Goal: Task Accomplishment & Management: Manage account settings

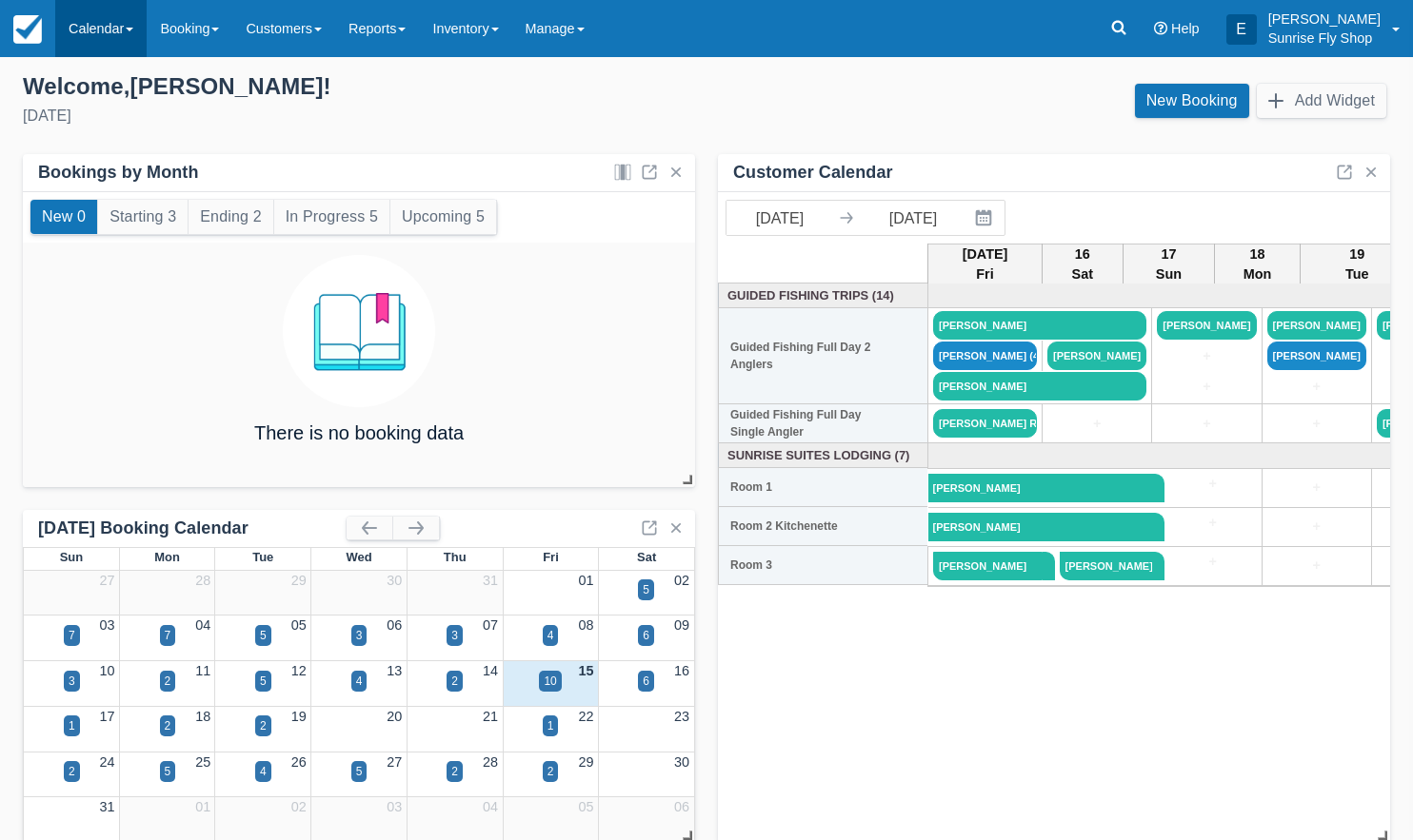
click at [111, 11] on link "Calendar" at bounding box center [100, 28] width 91 height 57
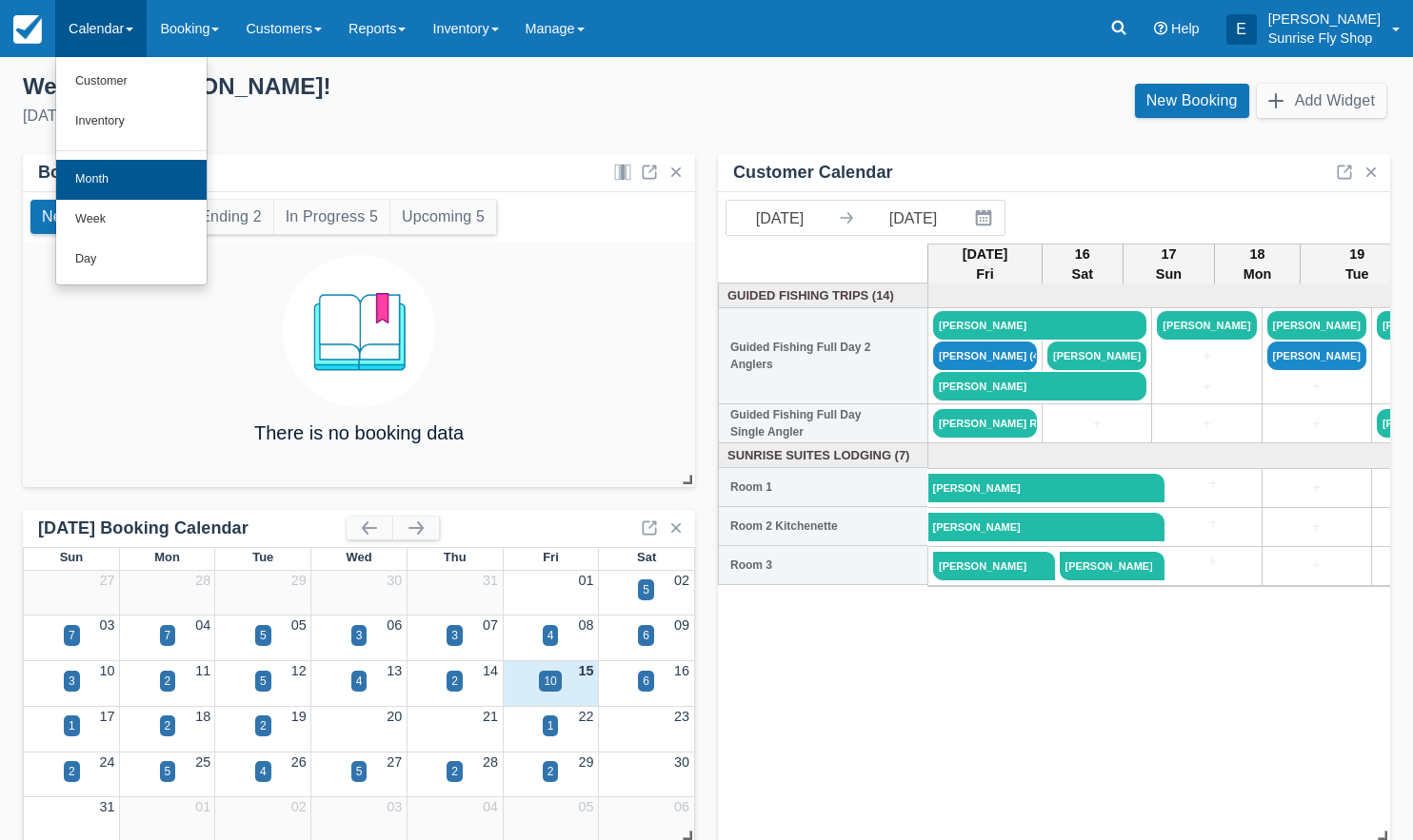
click at [127, 194] on link "Month" at bounding box center [131, 180] width 151 height 40
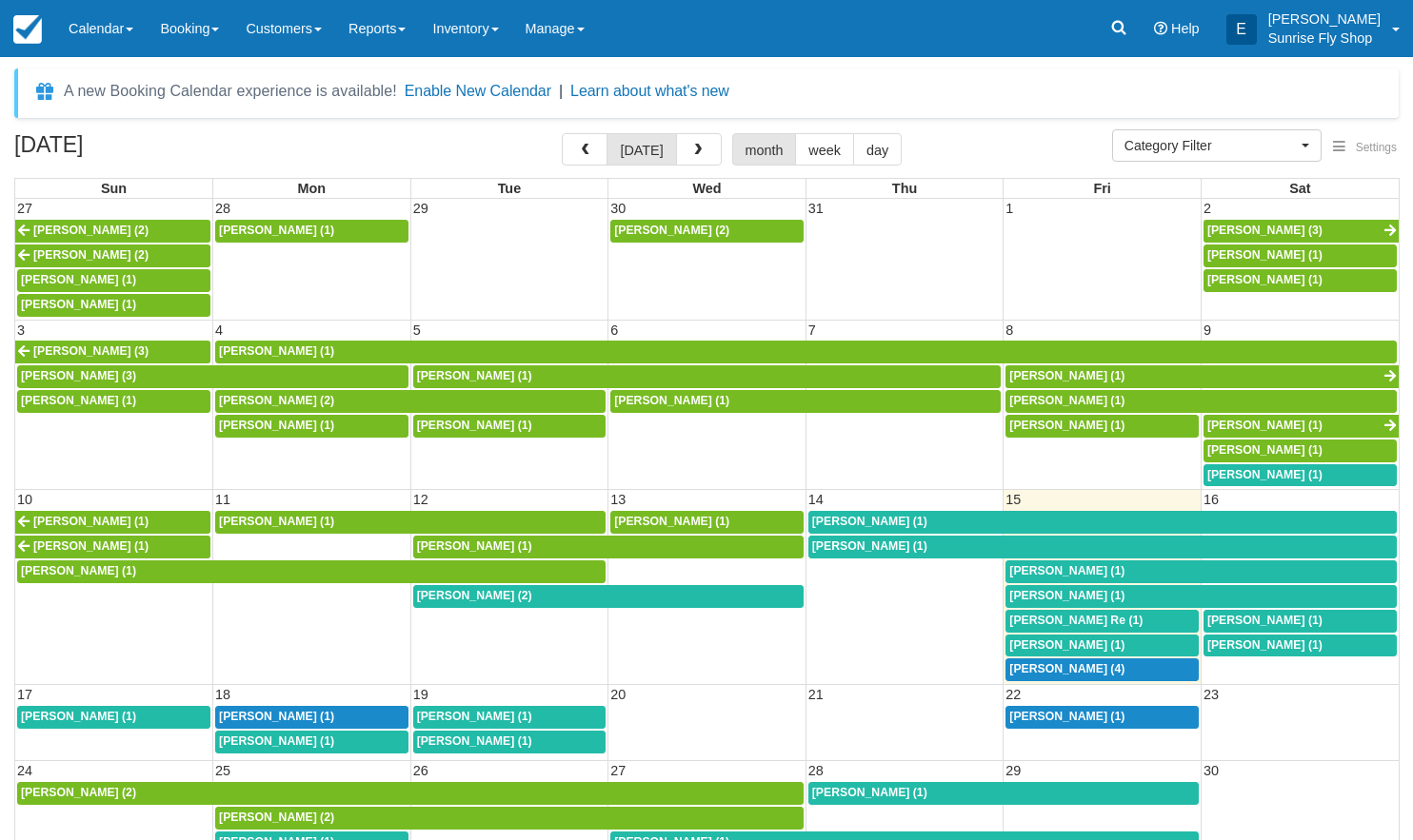
select select
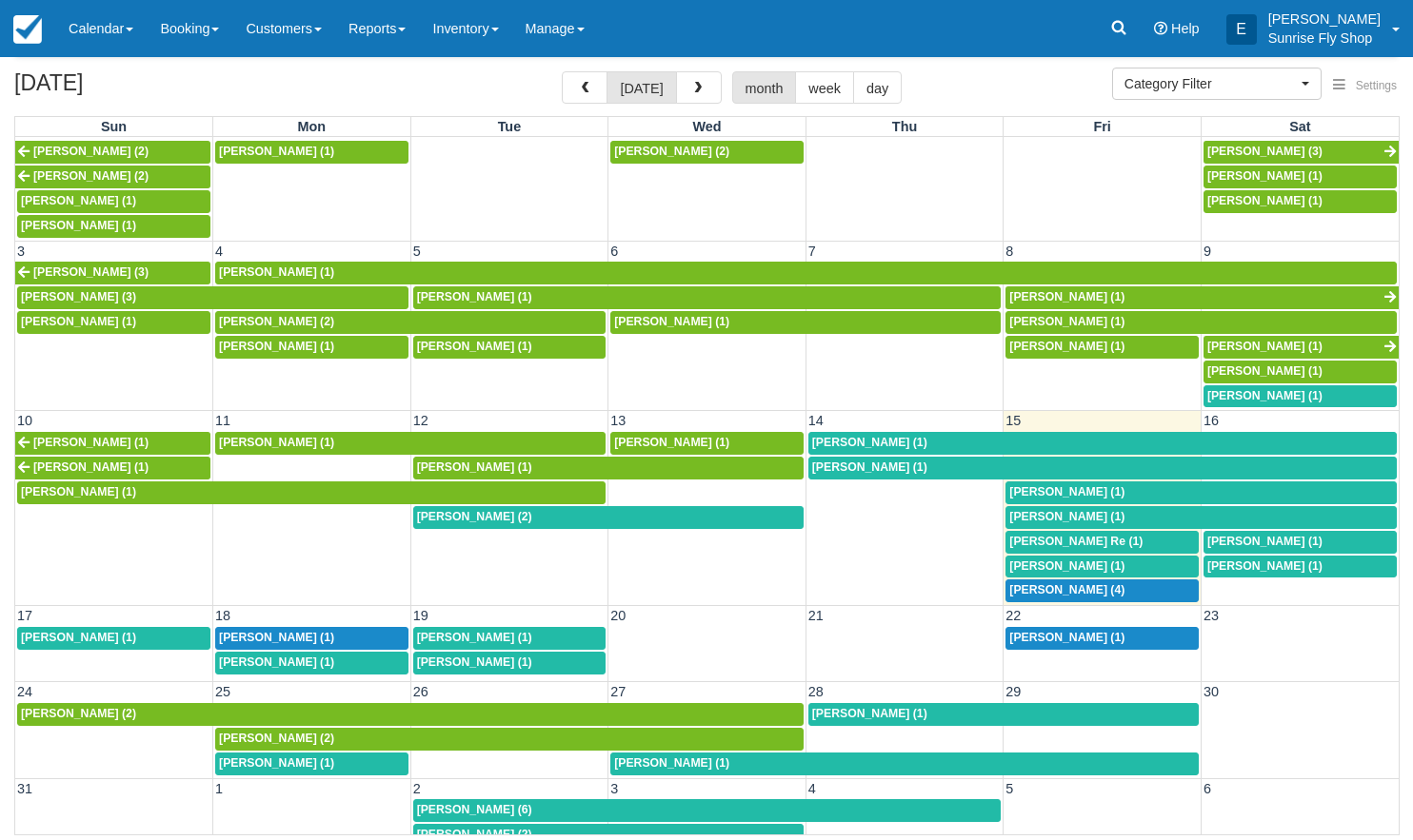
scroll to position [61, 0]
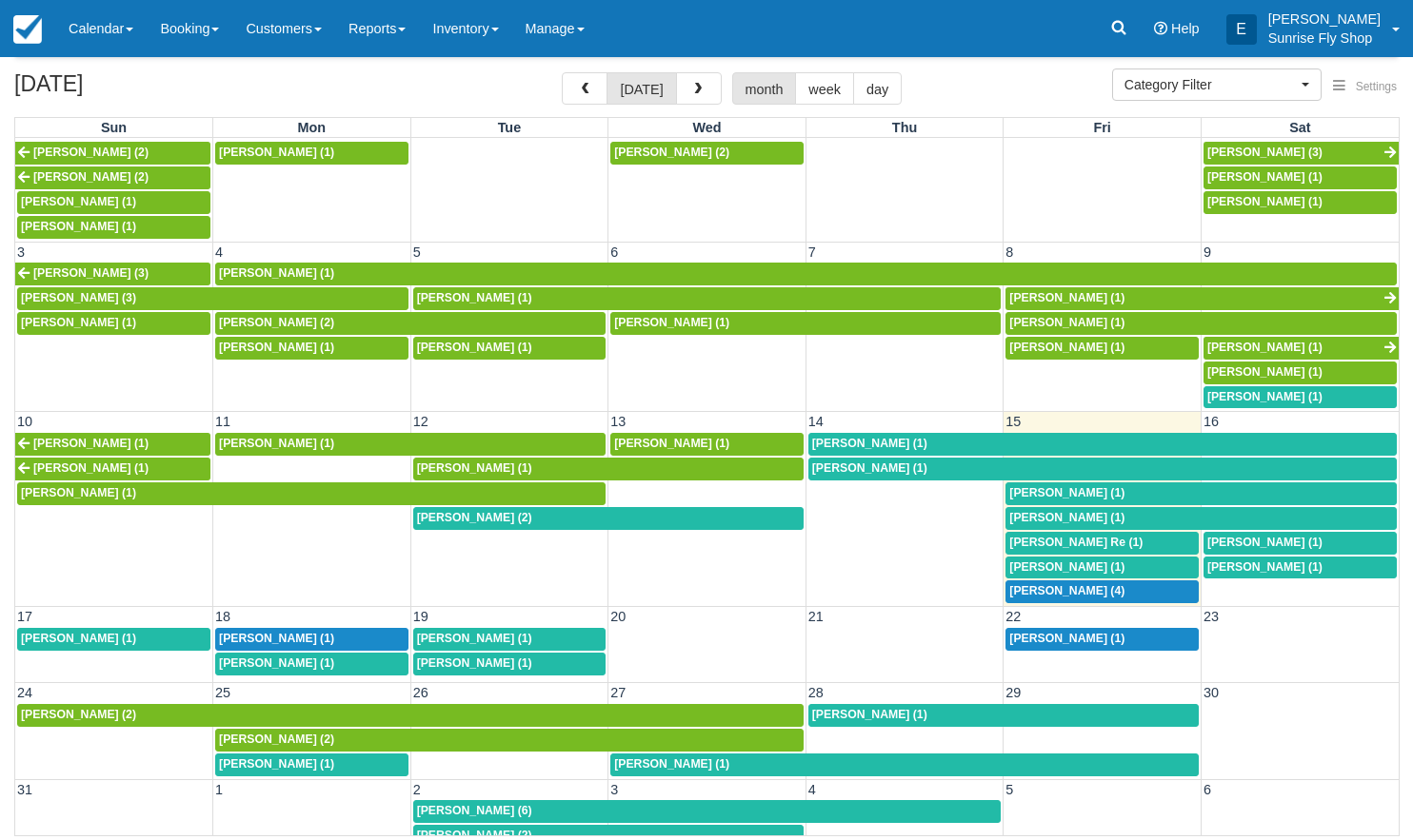
click at [1045, 486] on span "Brian Hall (1)" at bounding box center [1066, 492] width 115 height 13
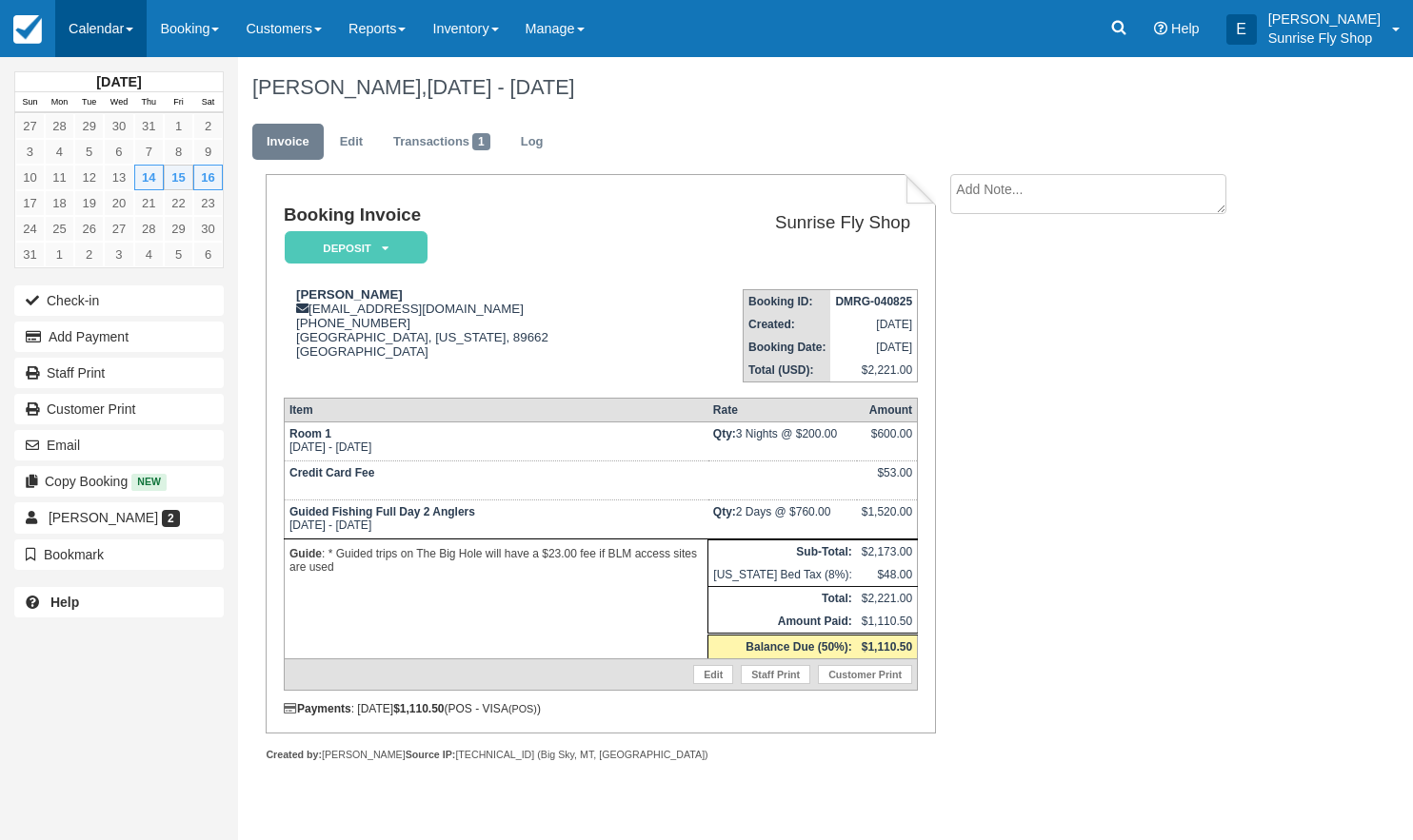
click at [96, 25] on link "Calendar" at bounding box center [100, 28] width 91 height 57
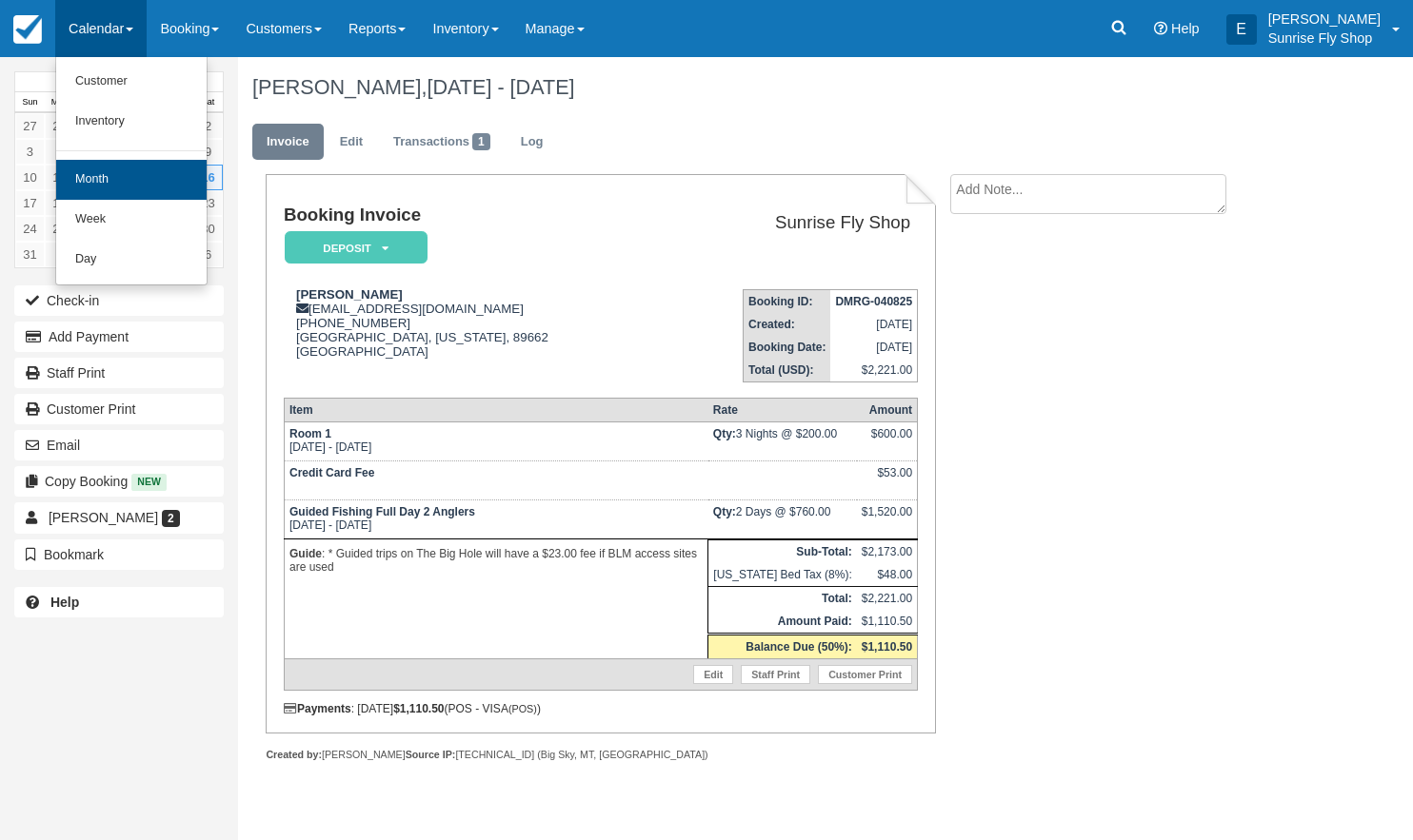
click at [126, 182] on link "Month" at bounding box center [131, 180] width 151 height 40
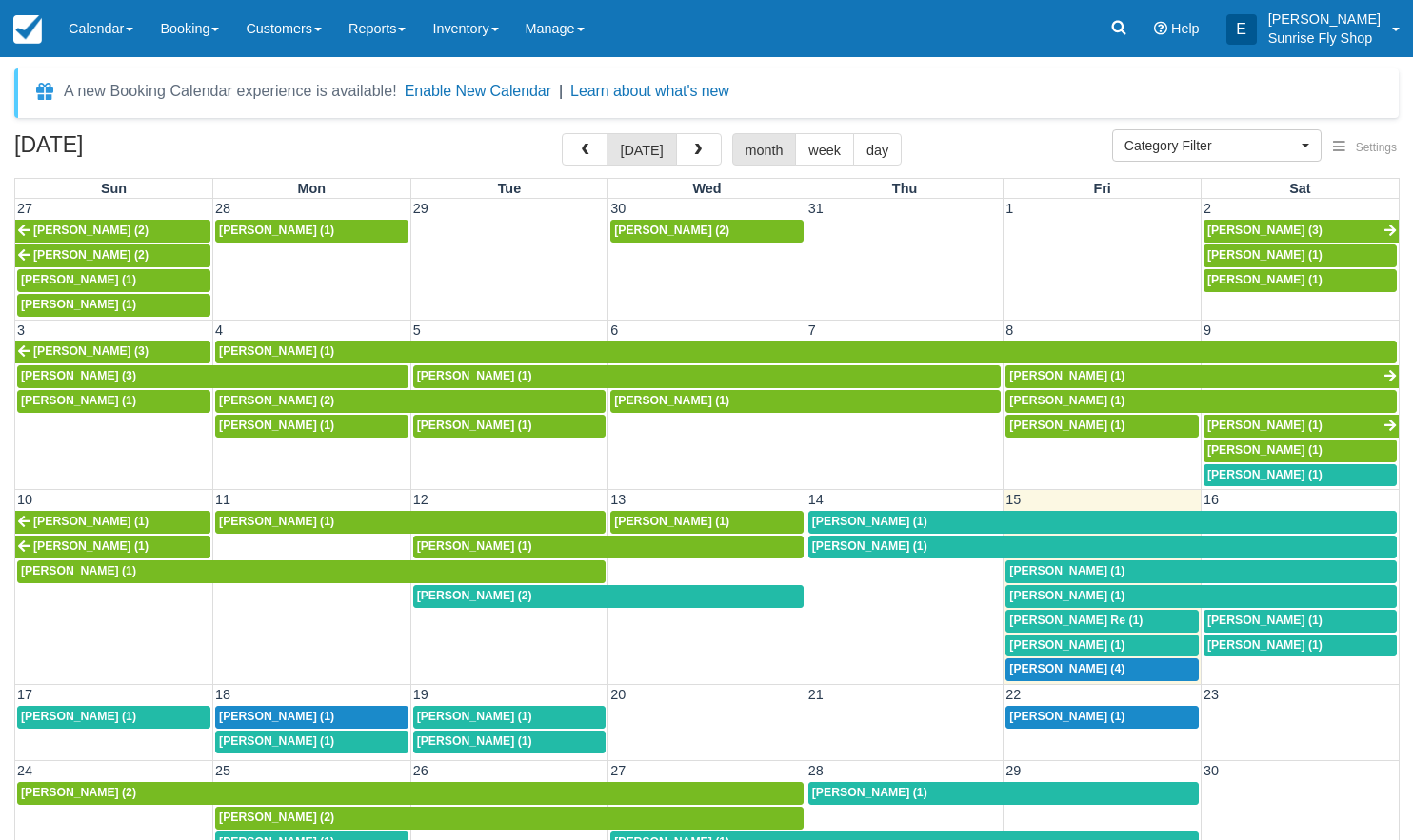
select select
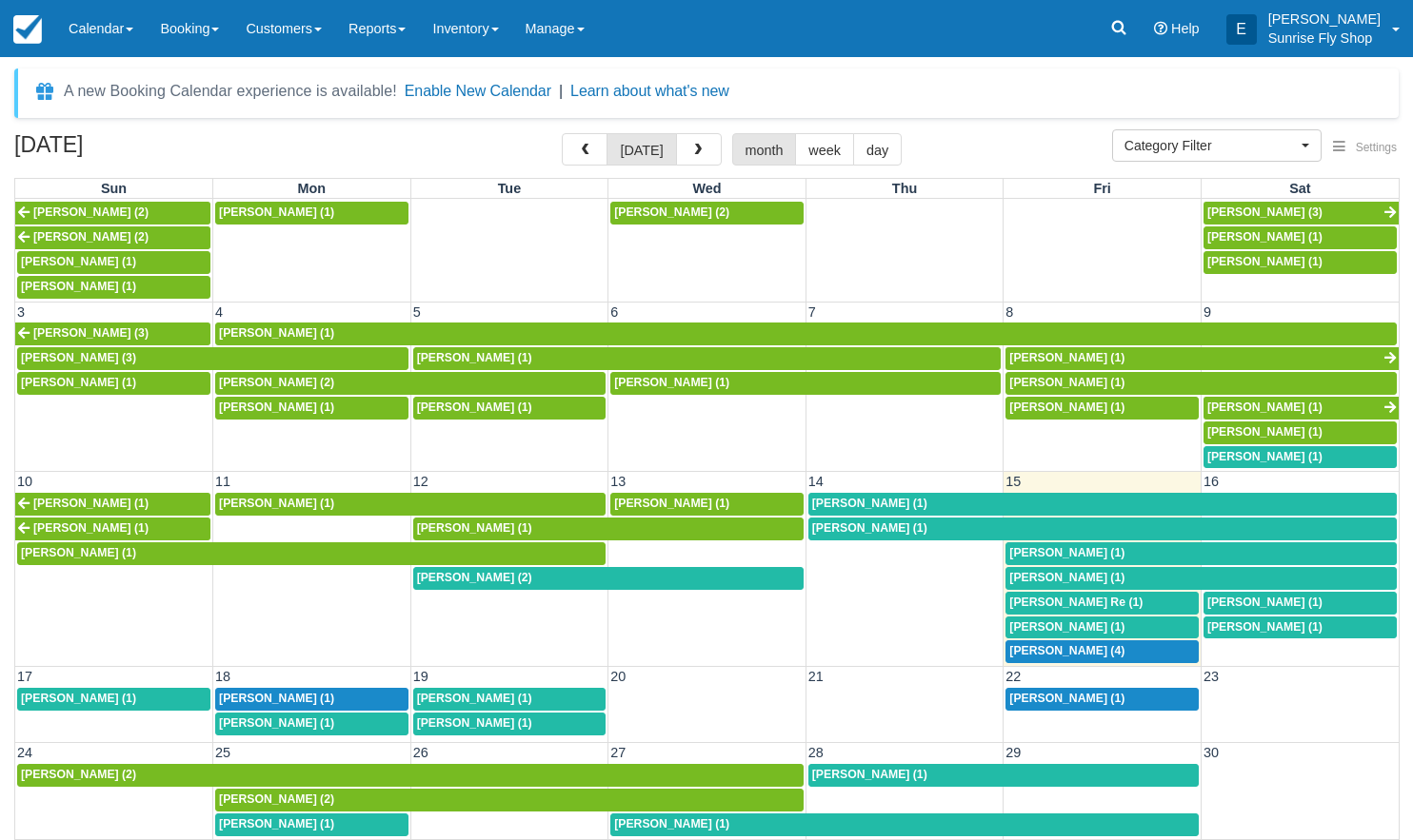
scroll to position [17, 0]
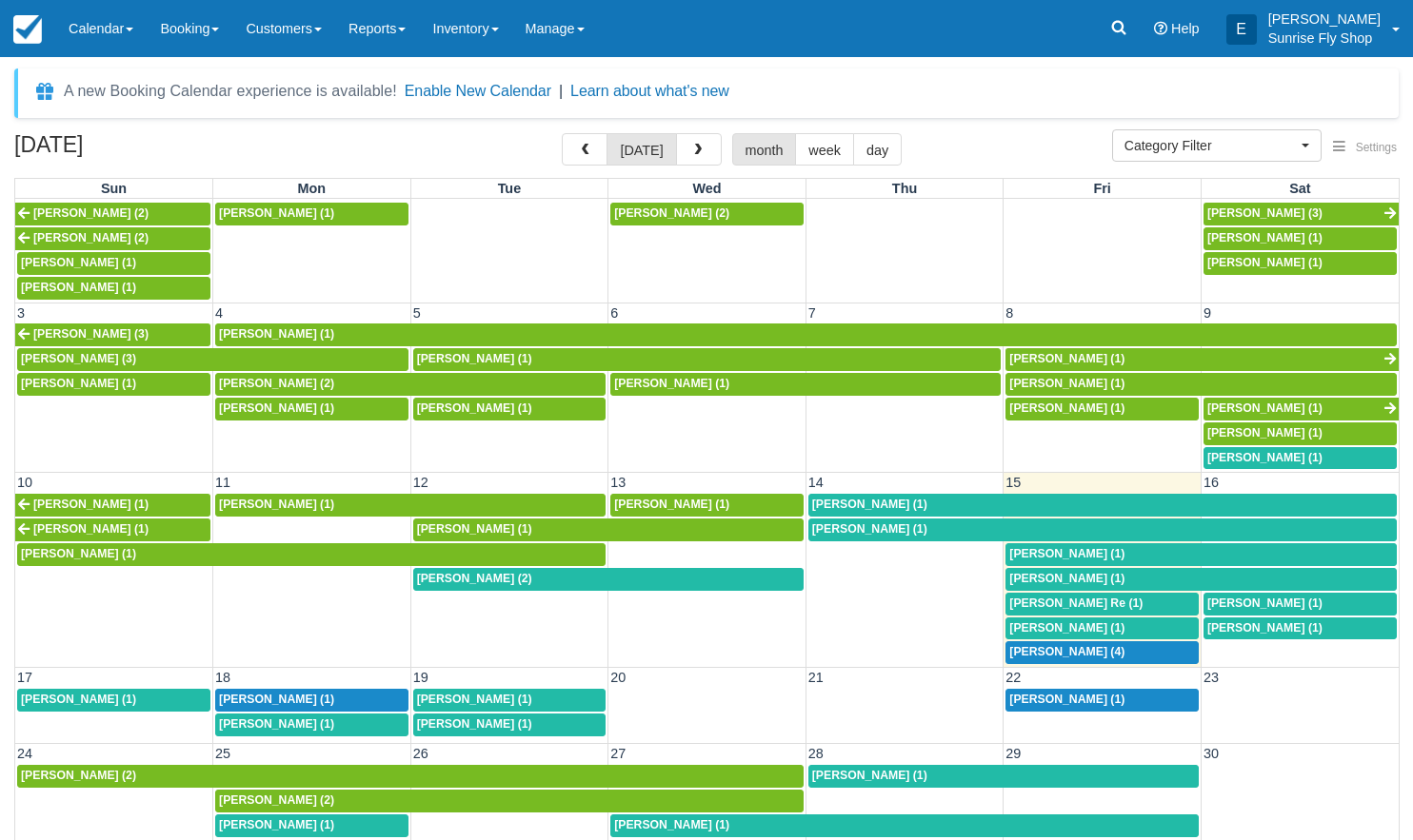
click at [452, 571] on span "Troy Chittum (2)" at bounding box center [474, 577] width 115 height 13
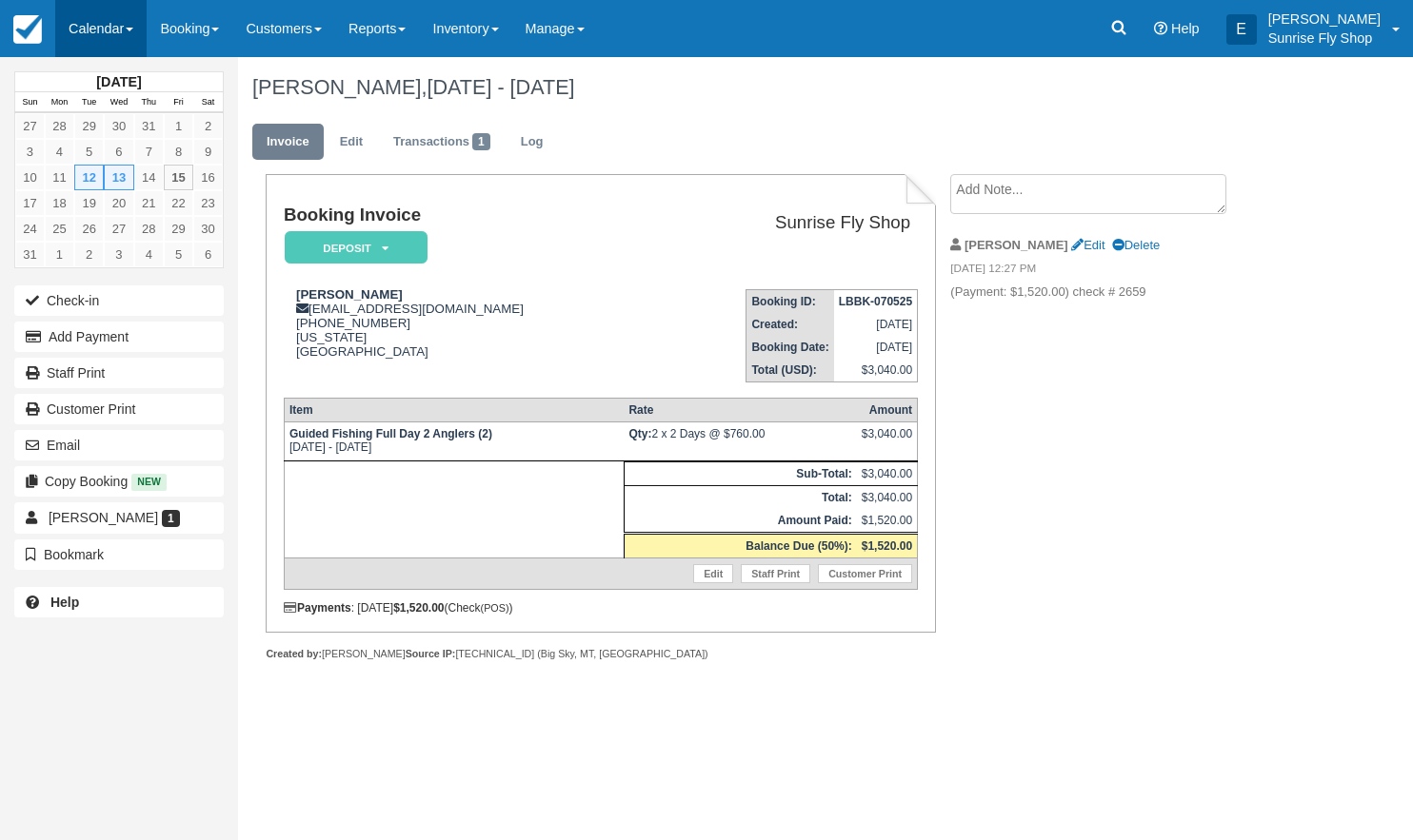
click at [108, 30] on link "Calendar" at bounding box center [100, 28] width 91 height 57
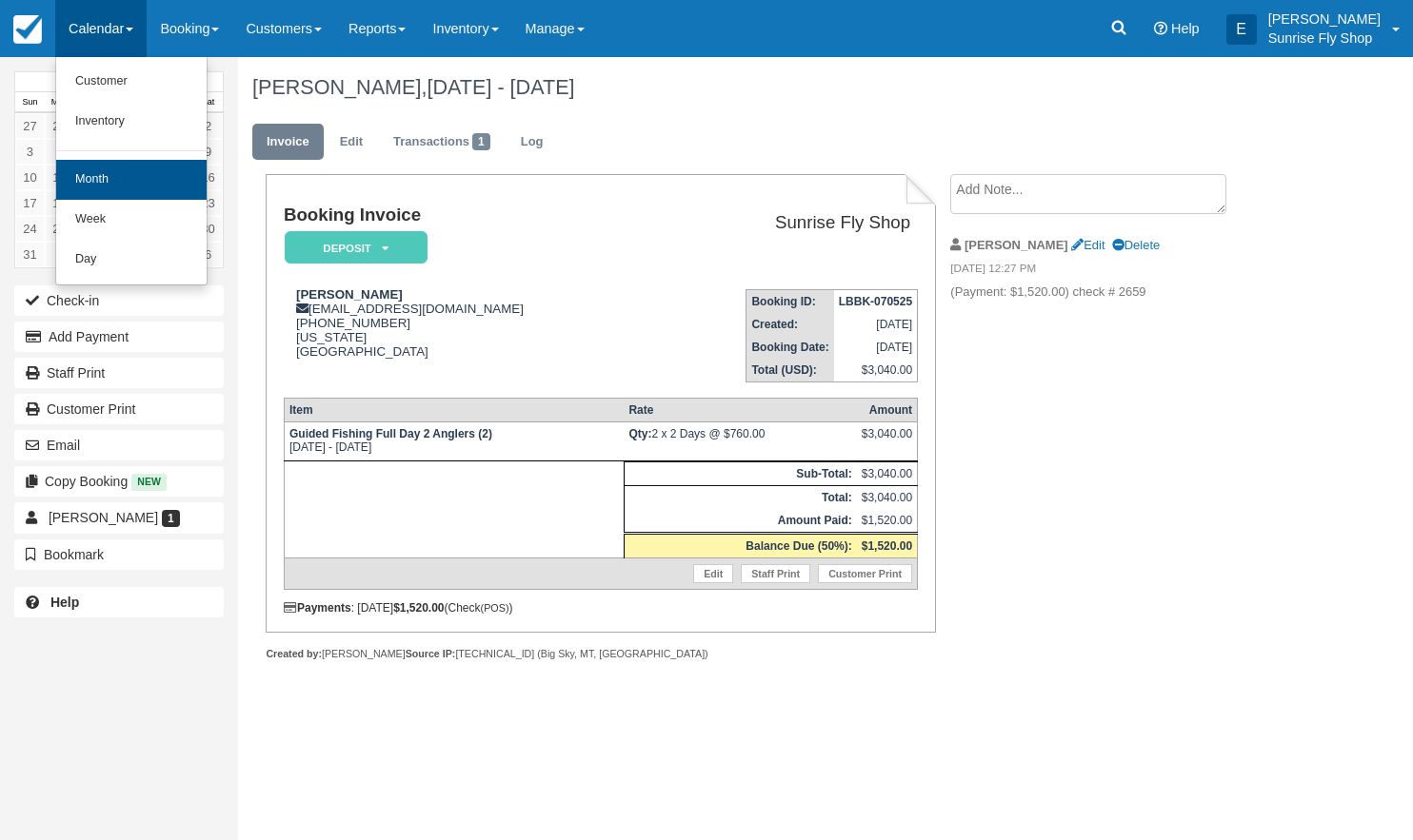
click at [108, 178] on link "Month" at bounding box center [131, 180] width 151 height 40
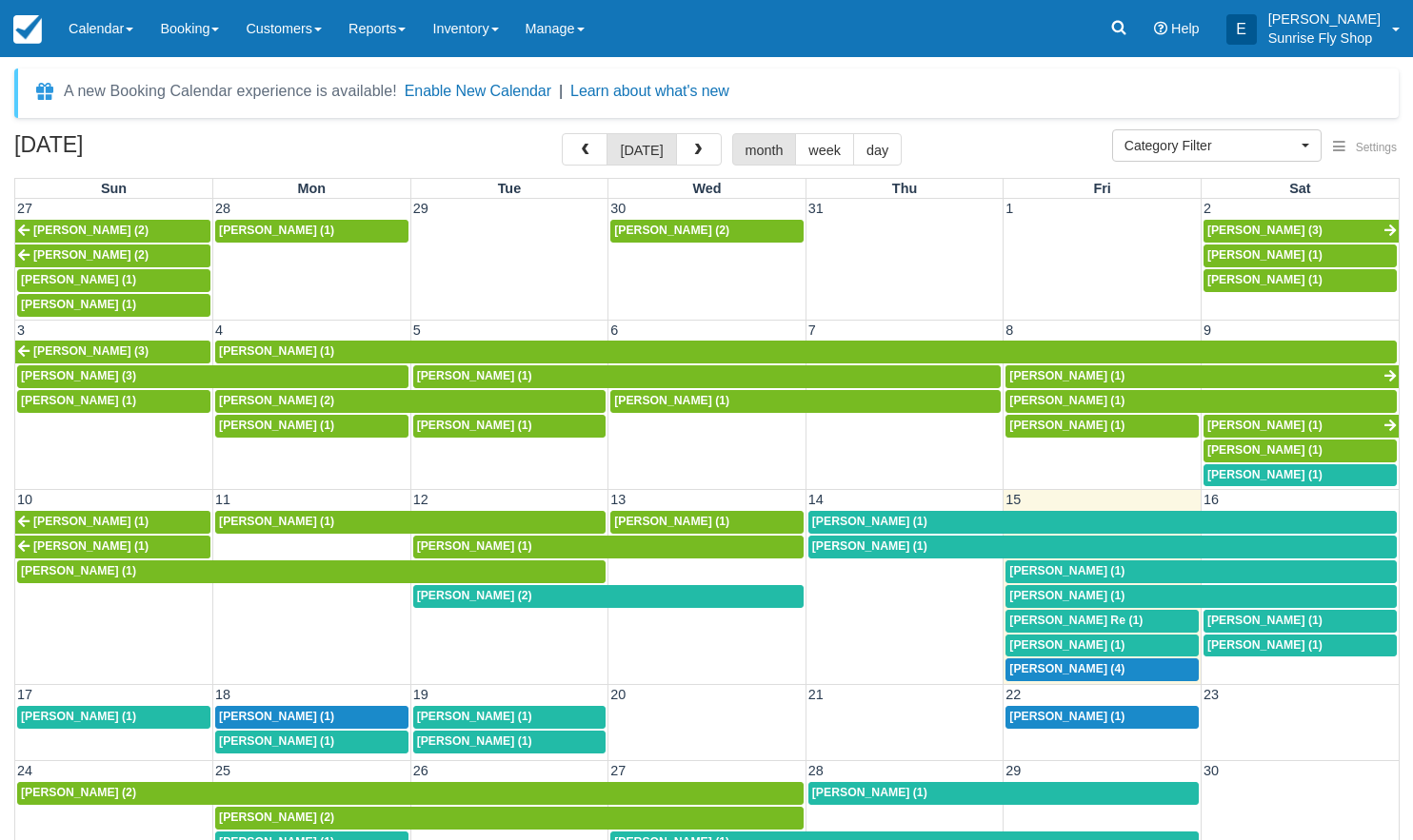
select select
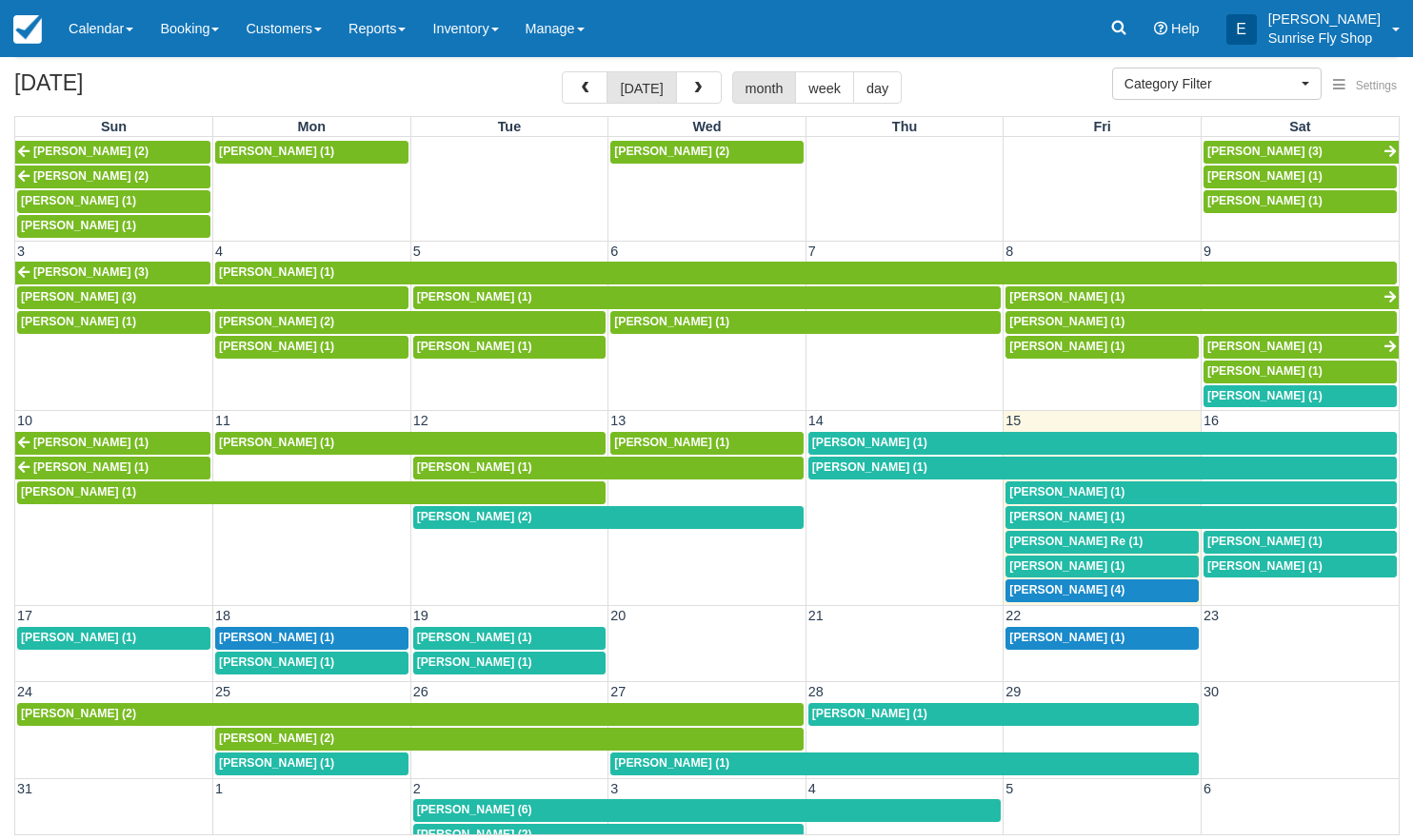
scroll to position [61, 0]
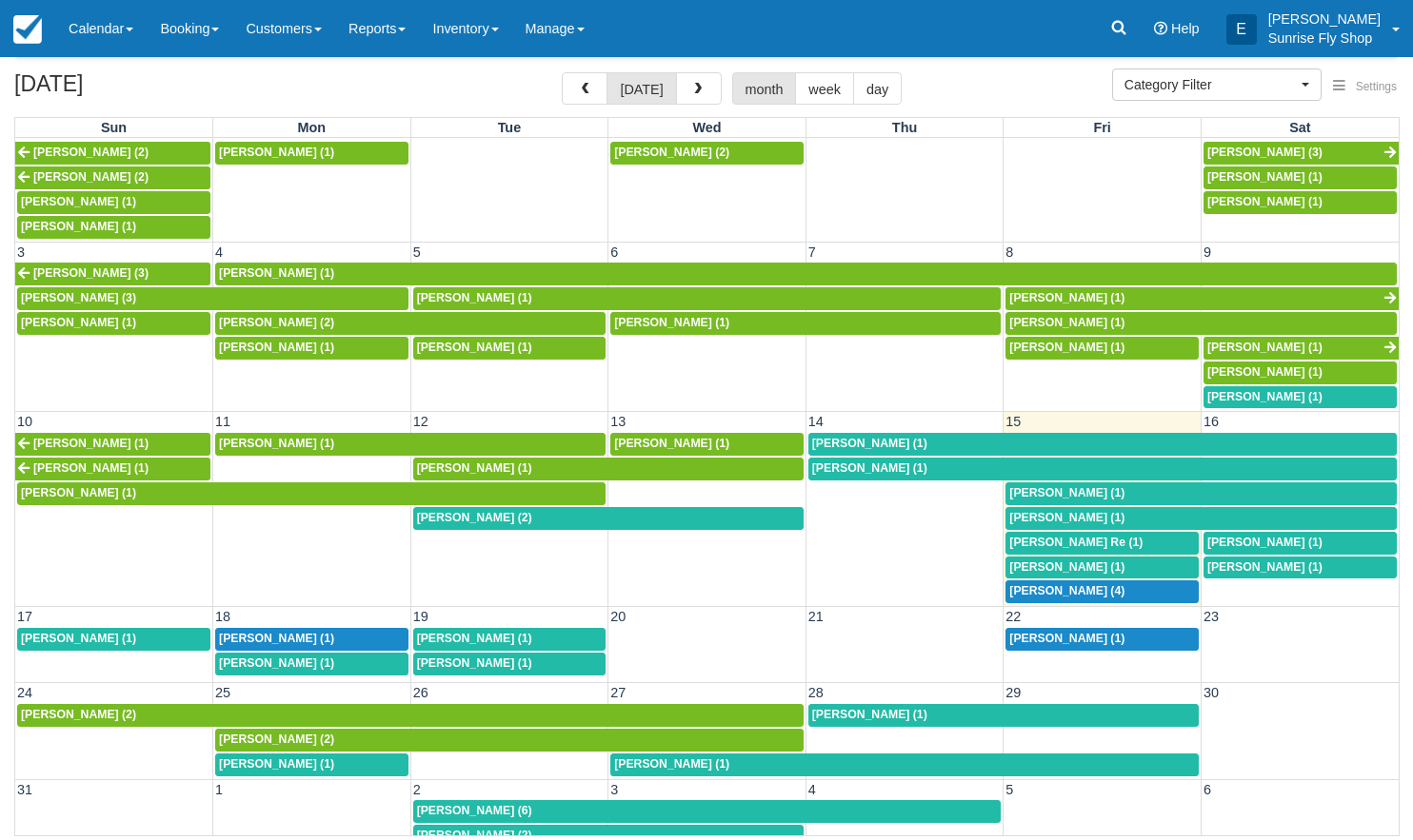
click at [455, 632] on span "[PERSON_NAME] (1)" at bounding box center [474, 638] width 115 height 13
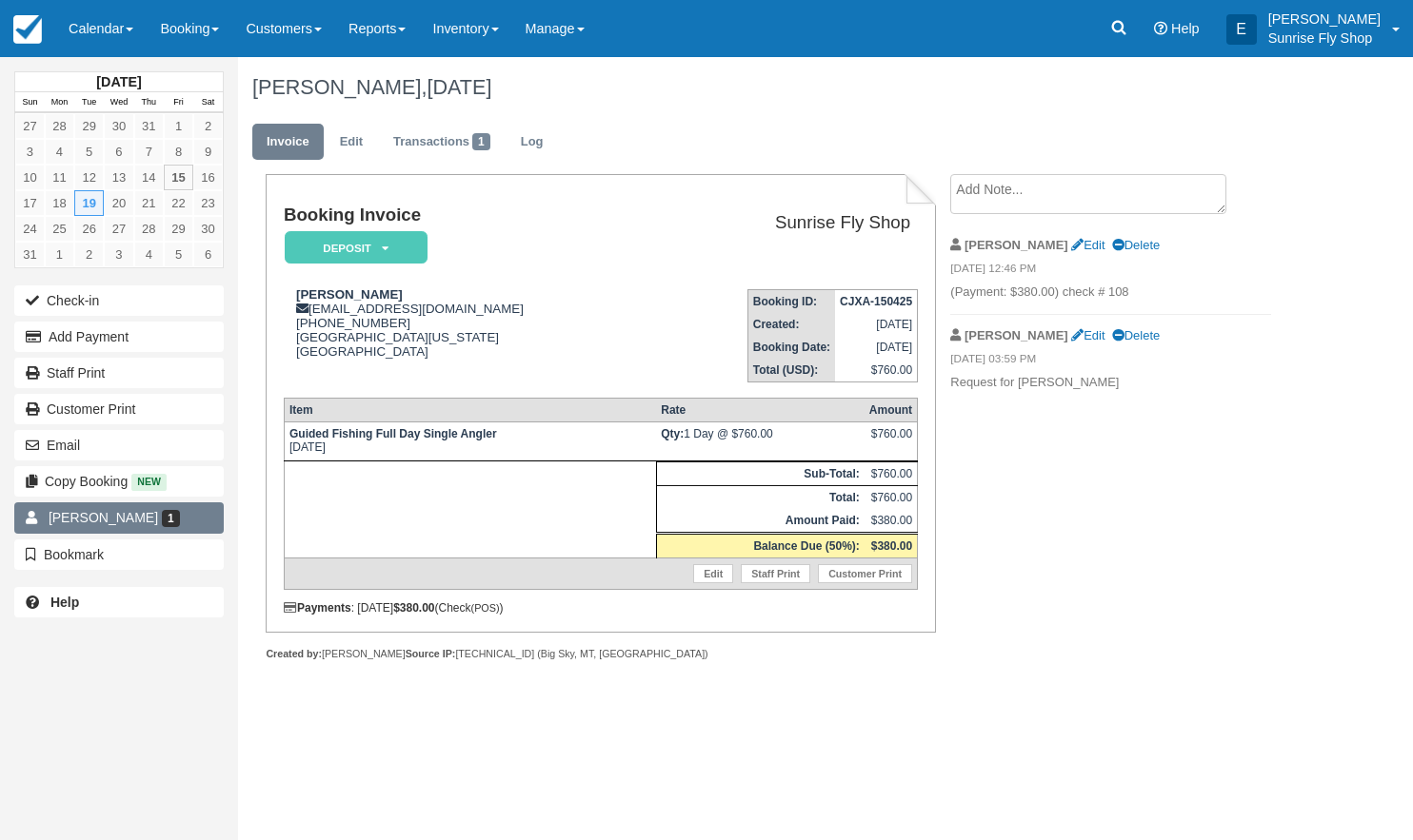
click at [79, 517] on span "Bob Venn" at bounding box center [104, 517] width 110 height 15
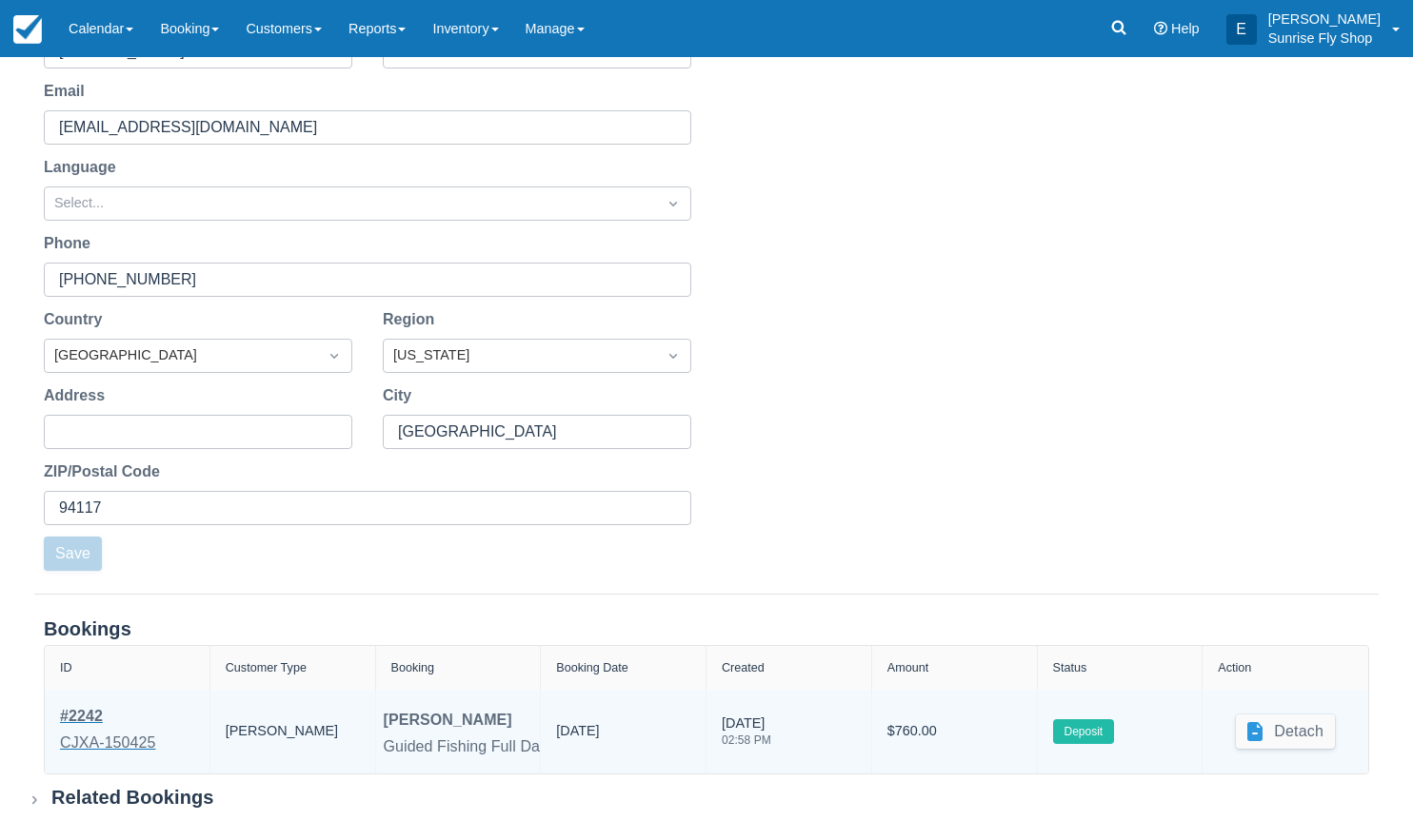
scroll to position [248, 0]
click at [97, 716] on div "# 2242" at bounding box center [108, 716] width 96 height 23
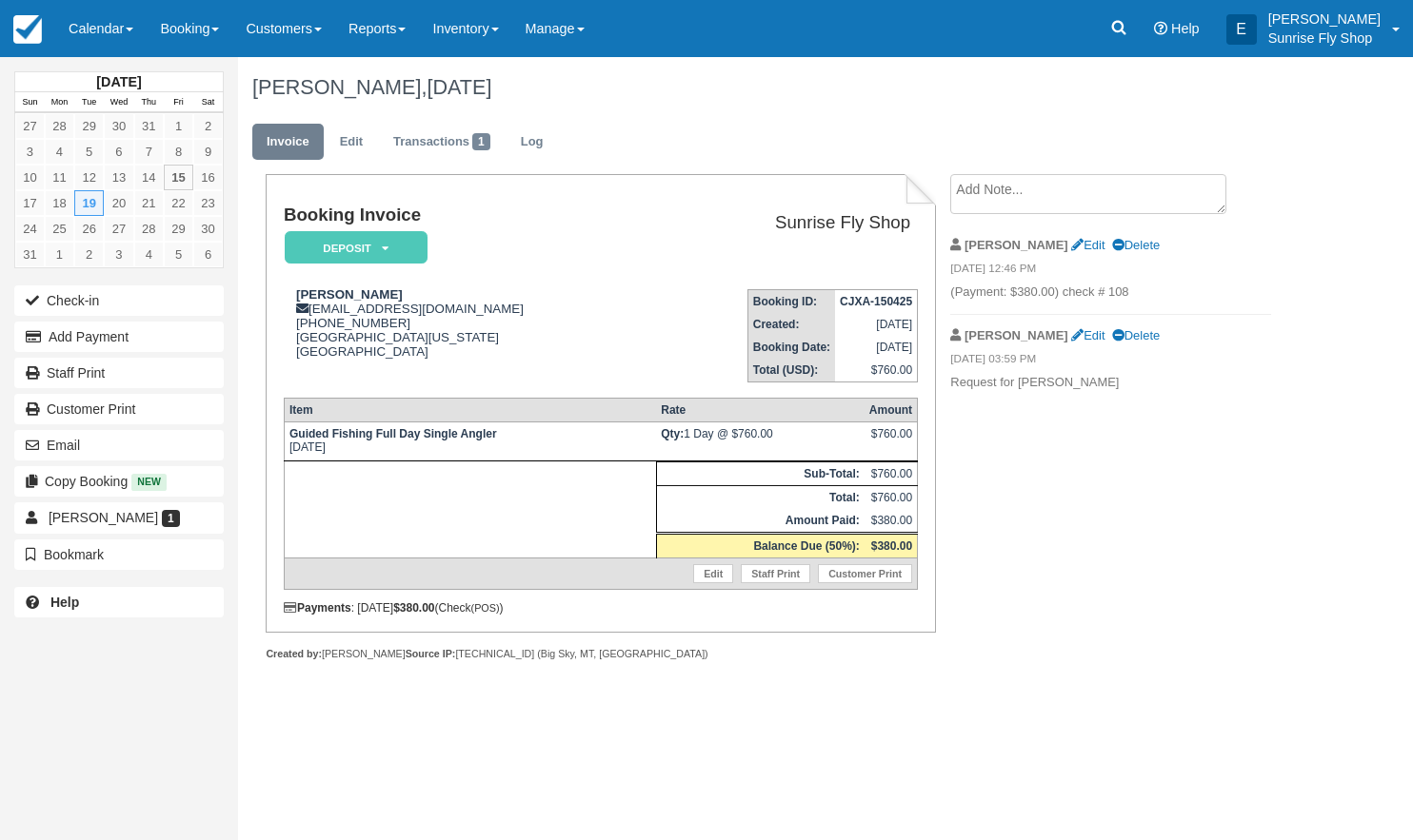
click at [655, 702] on div "Booking Invoice Deposit   Pending Reserved Paid Waiting Cancelled Void Sunrise …" at bounding box center [601, 437] width 670 height 528
drag, startPoint x: 83, startPoint y: 30, endPoint x: 107, endPoint y: 49, distance: 30.6
click at [82, 33] on link "Calendar" at bounding box center [100, 28] width 91 height 57
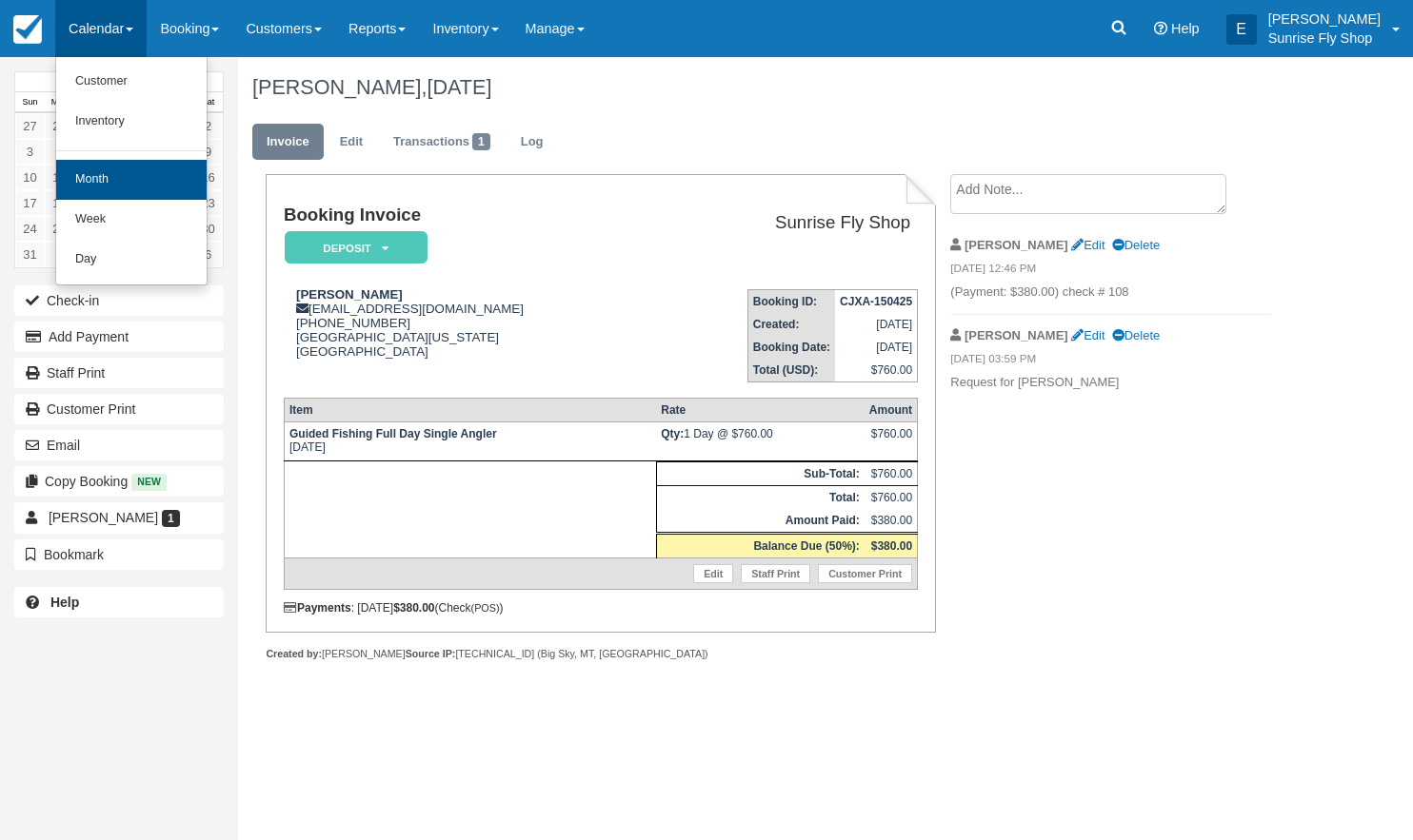
click at [159, 178] on link "Month" at bounding box center [131, 180] width 151 height 40
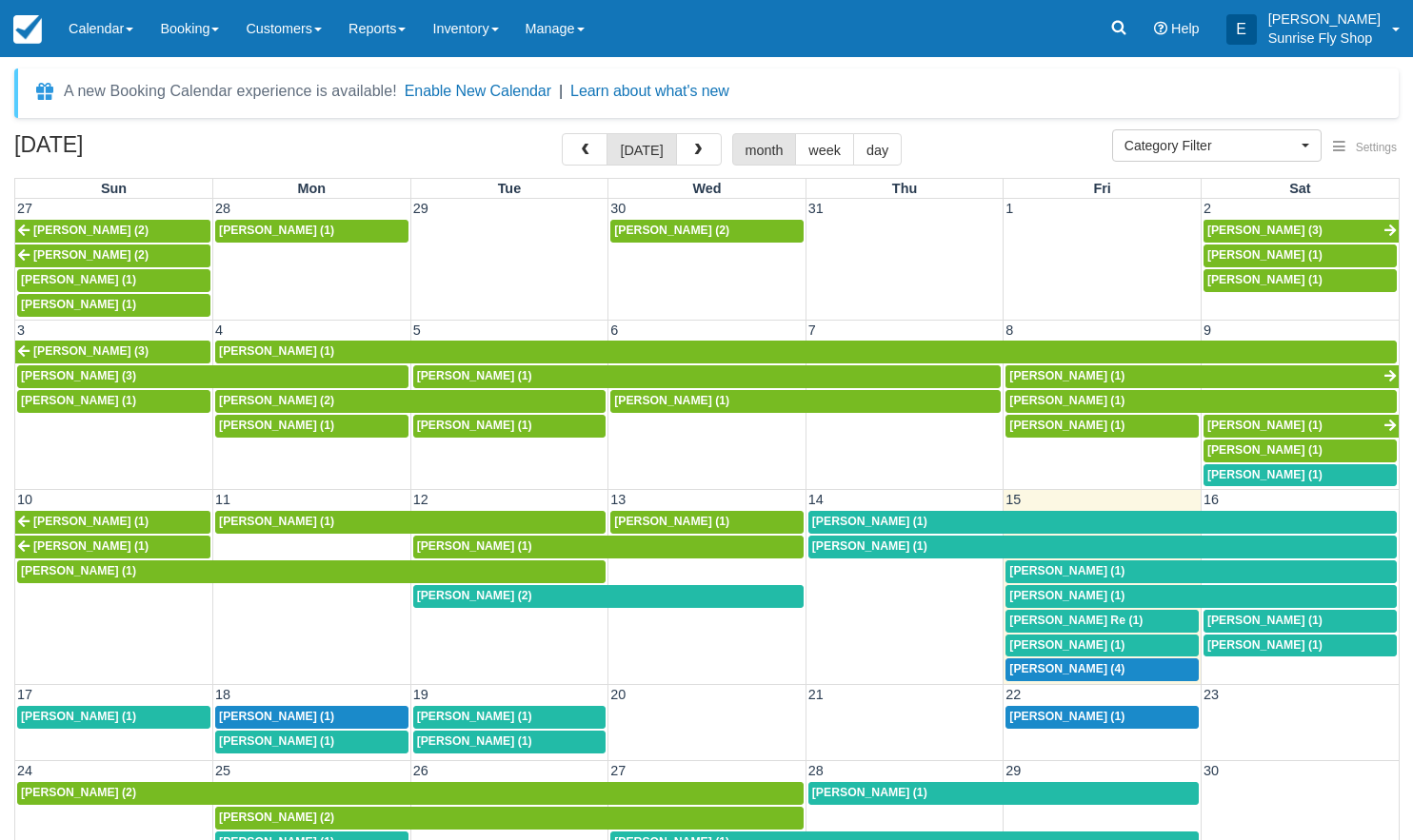
select select
click at [1043, 662] on span "[PERSON_NAME] (4)" at bounding box center [1066, 668] width 115 height 13
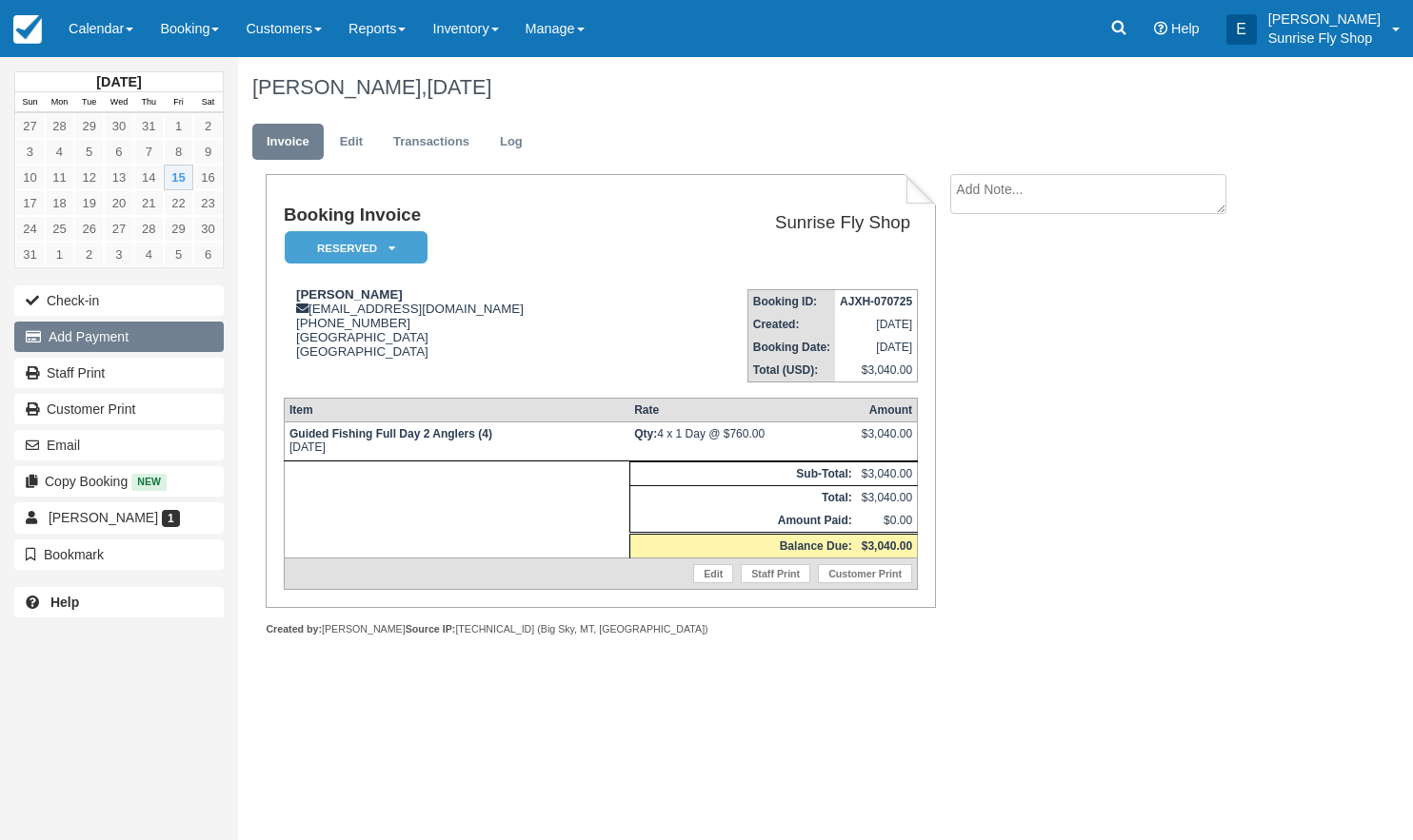
click at [101, 339] on button "Add Payment" at bounding box center [119, 337] width 210 height 30
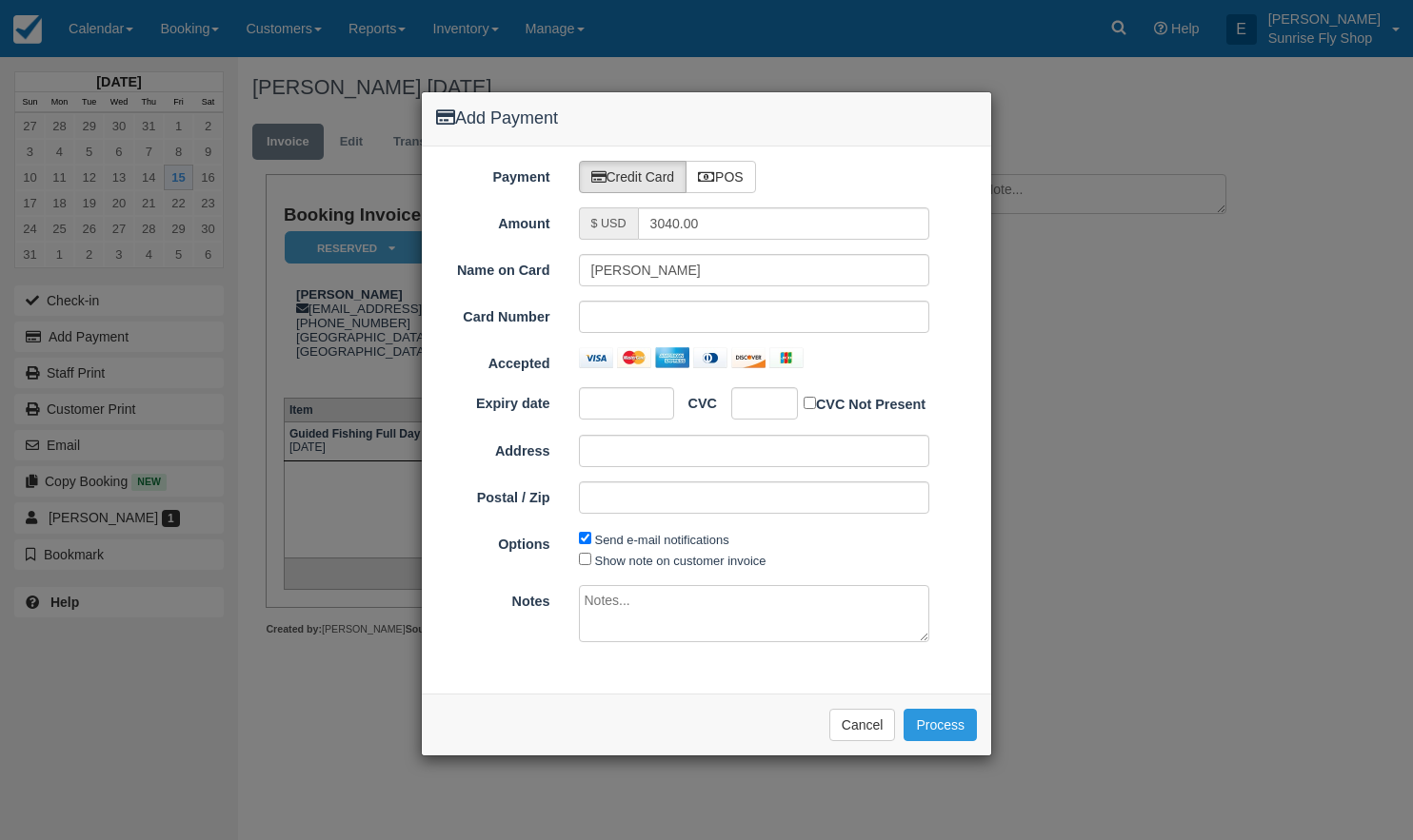
click at [732, 165] on label "POS" at bounding box center [720, 177] width 70 height 32
radio input "true"
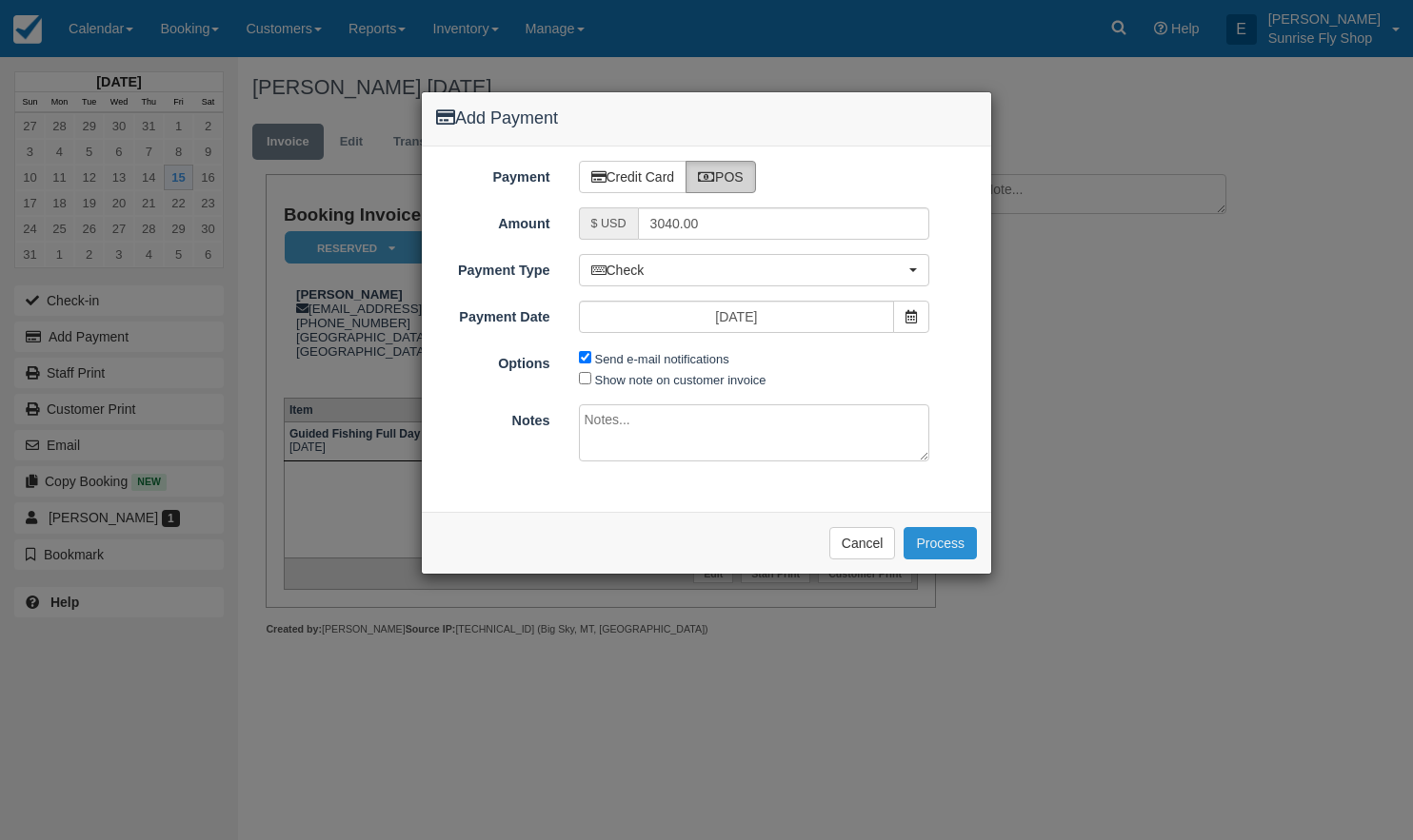
click at [953, 541] on button "Process" at bounding box center [939, 543] width 73 height 32
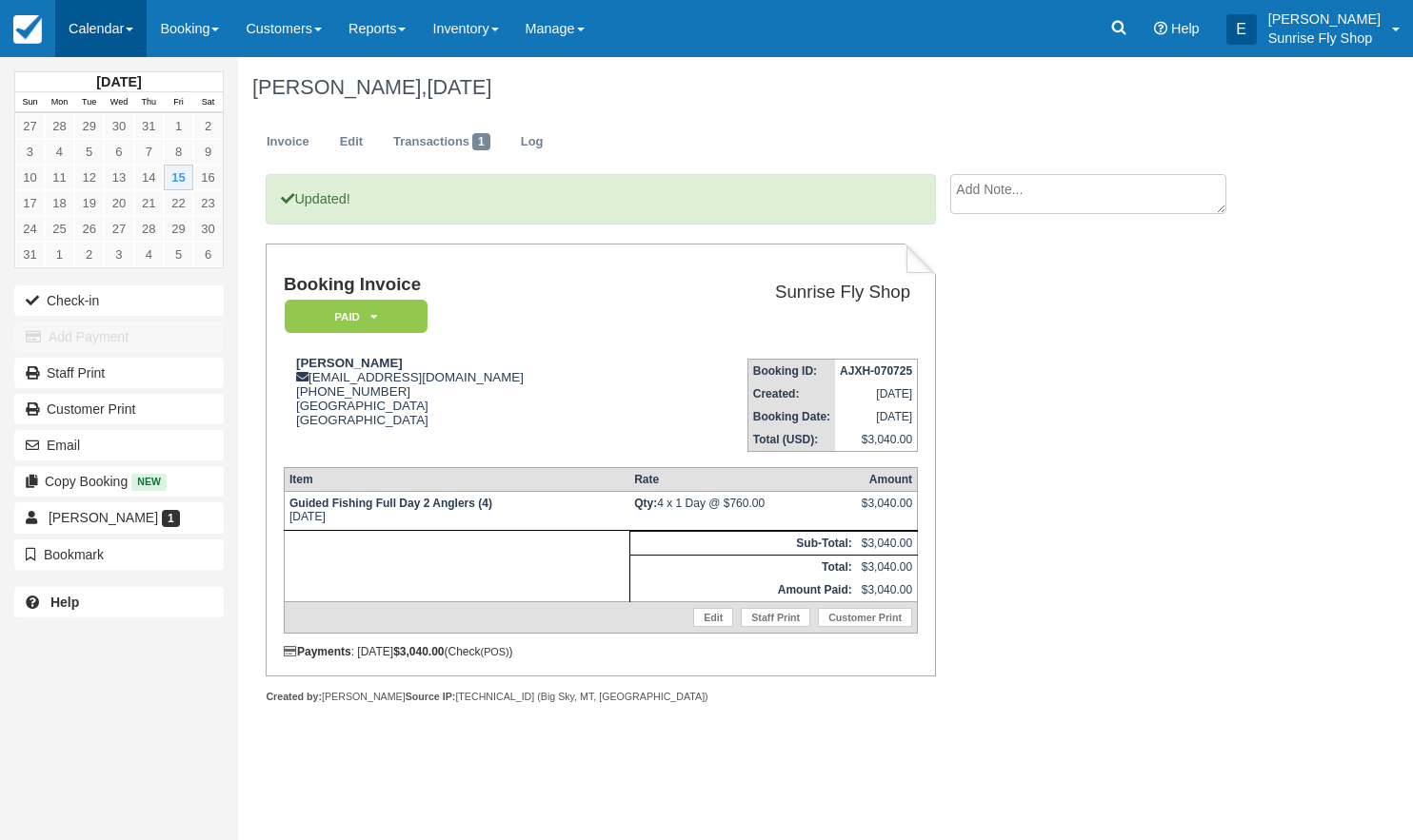
click at [90, 26] on link "Calendar" at bounding box center [100, 28] width 91 height 57
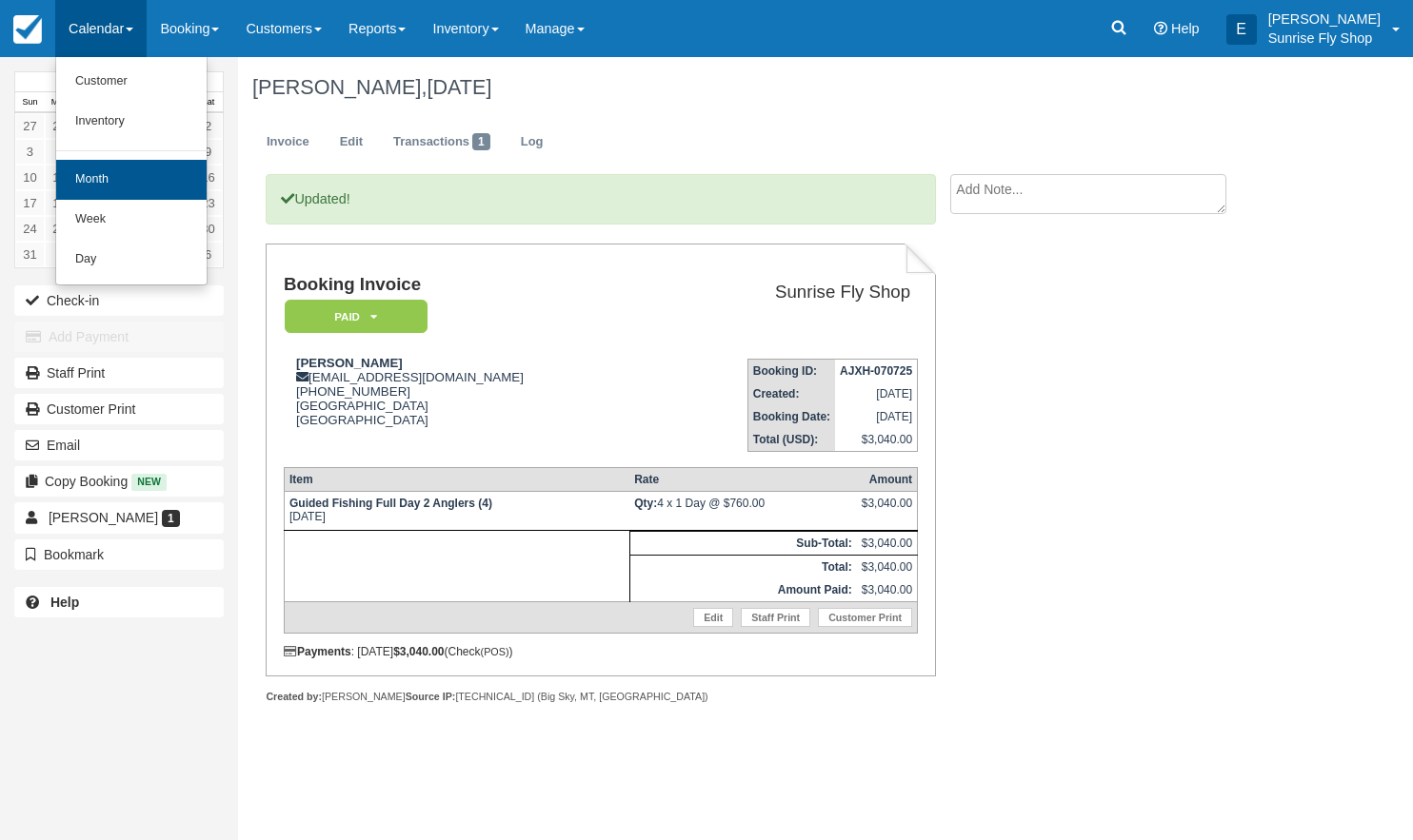
click at [124, 177] on link "Month" at bounding box center [131, 180] width 151 height 40
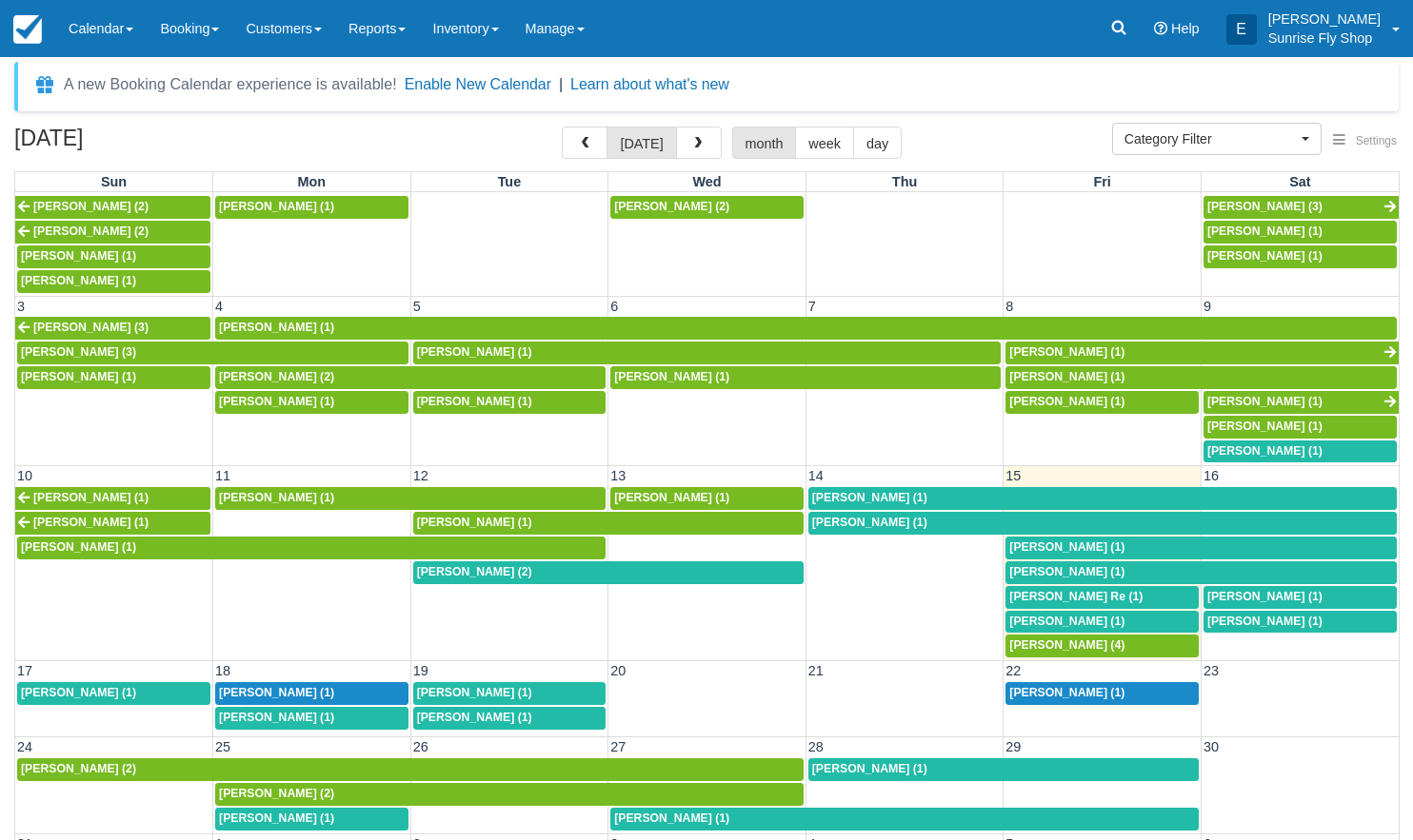
scroll to position [13, 0]
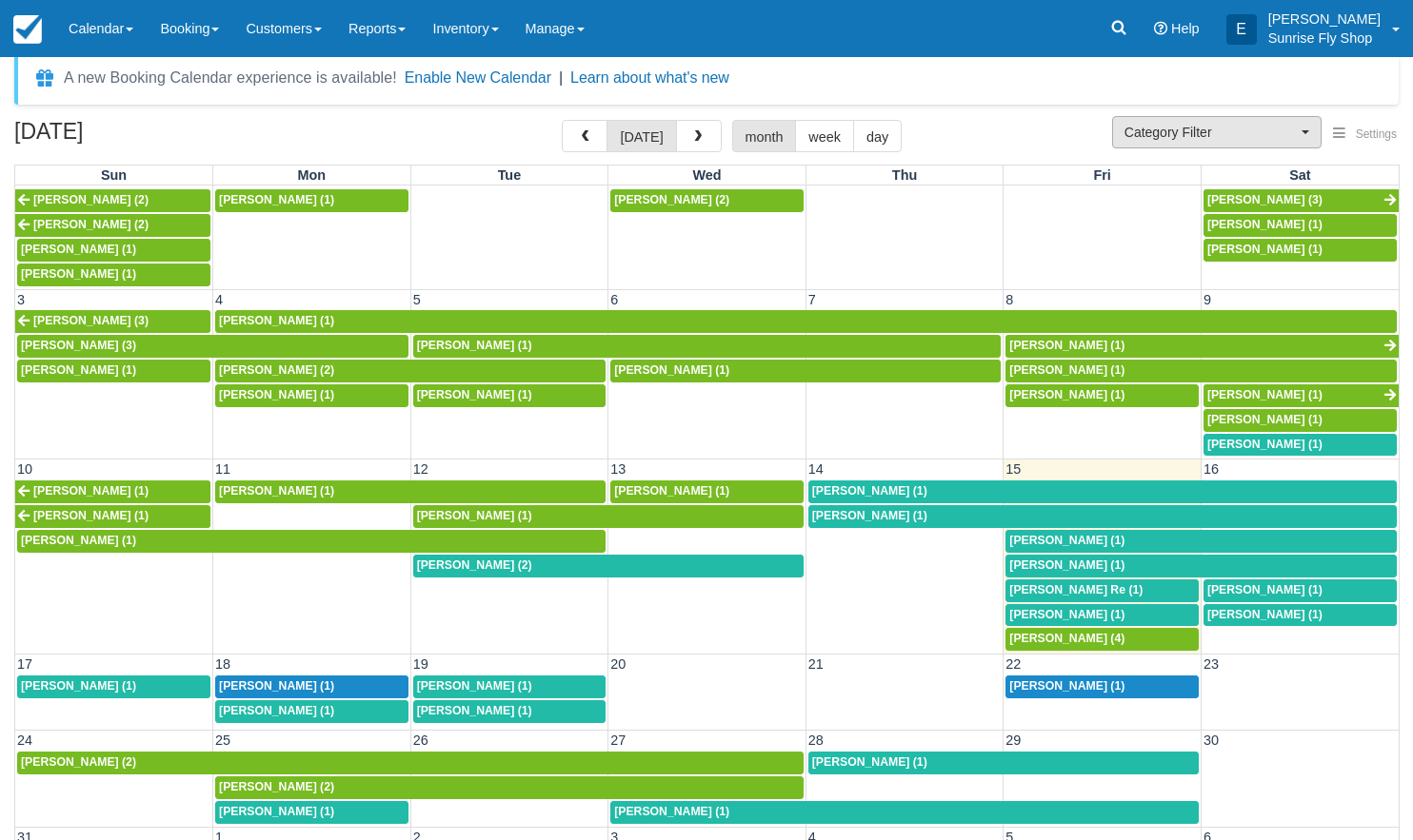
click at [1162, 135] on span "Category Filter" at bounding box center [1210, 132] width 172 height 19
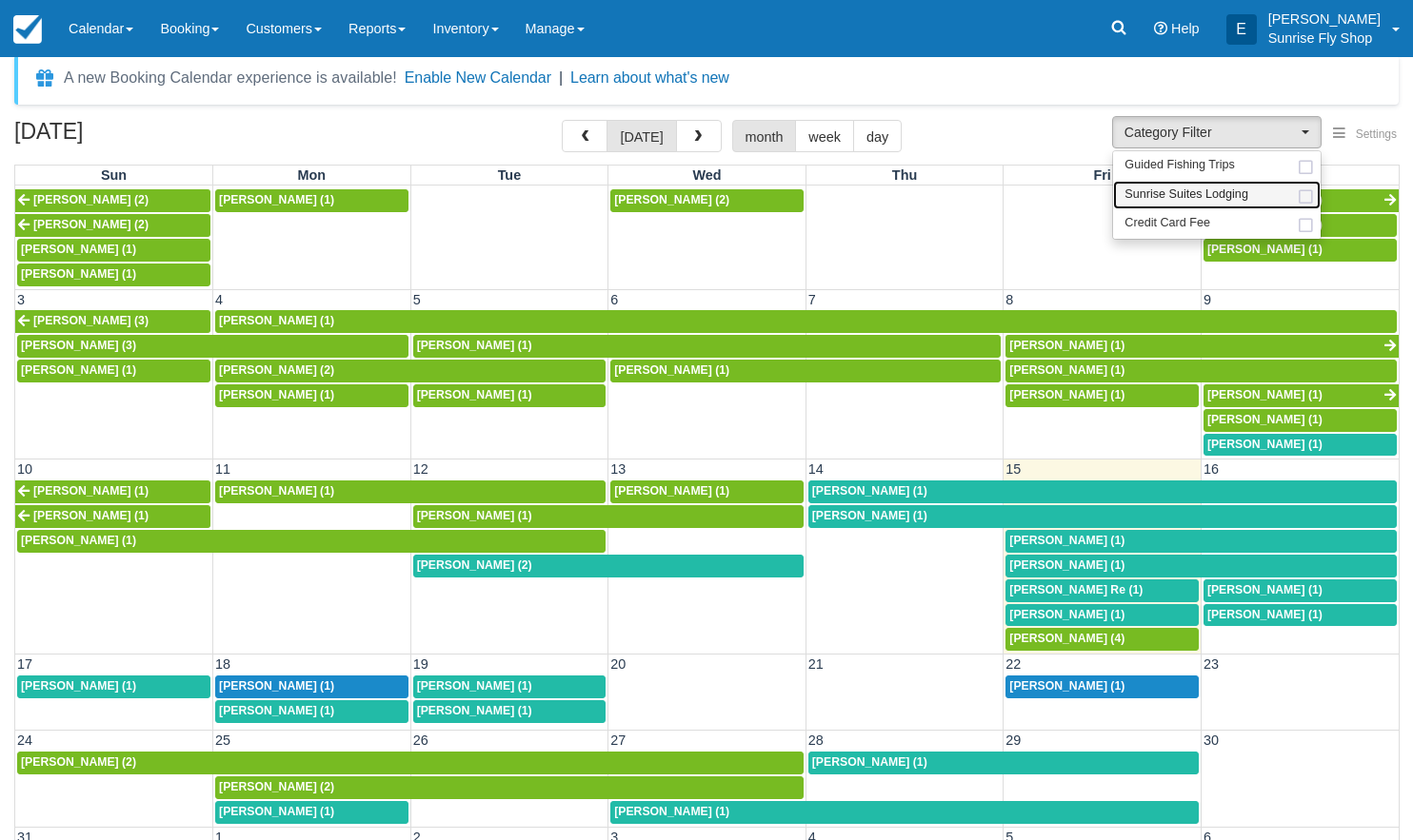
click at [1193, 191] on span "Sunrise Suites Lodging" at bounding box center [1186, 195] width 124 height 17
select select "1"
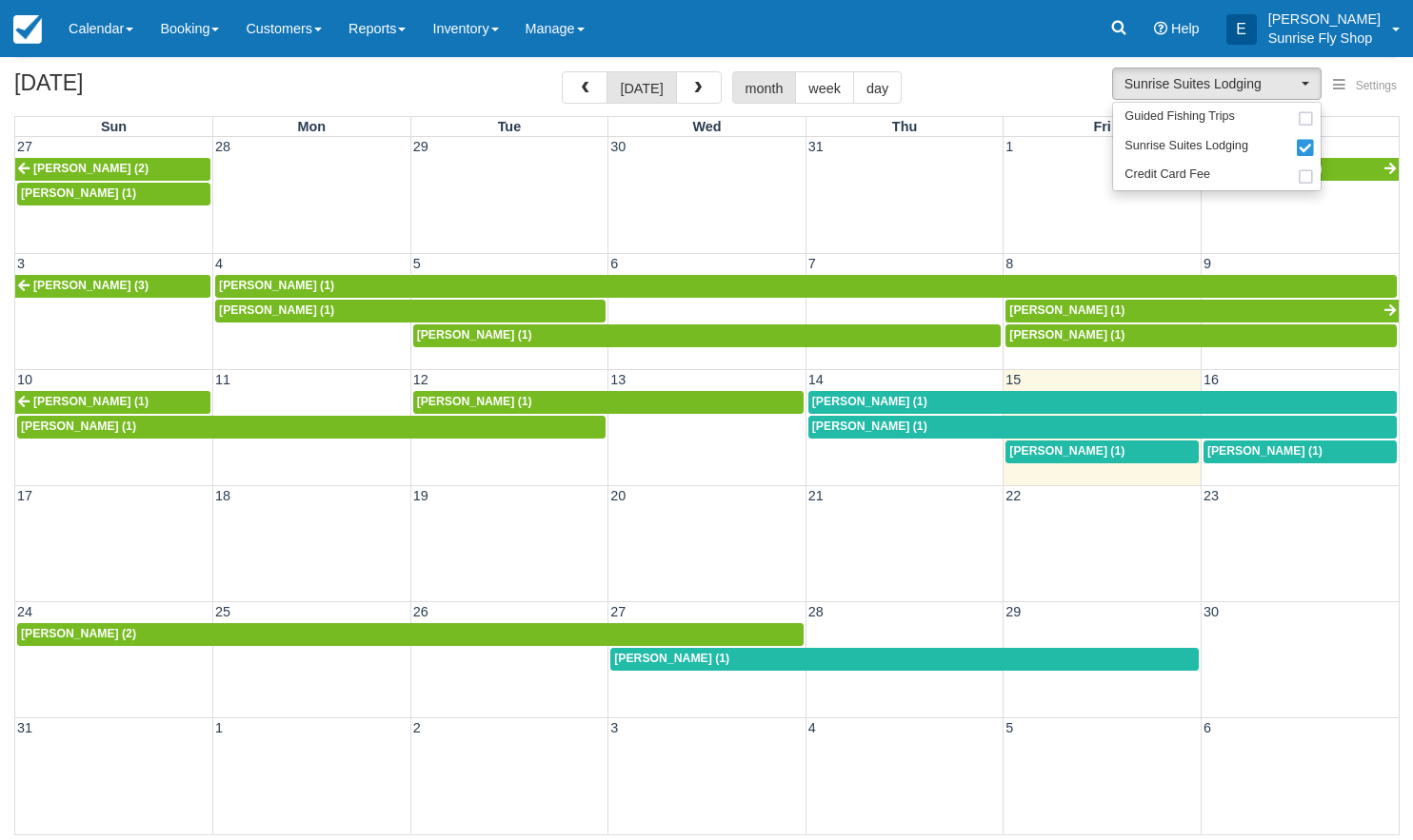
scroll to position [61, 0]
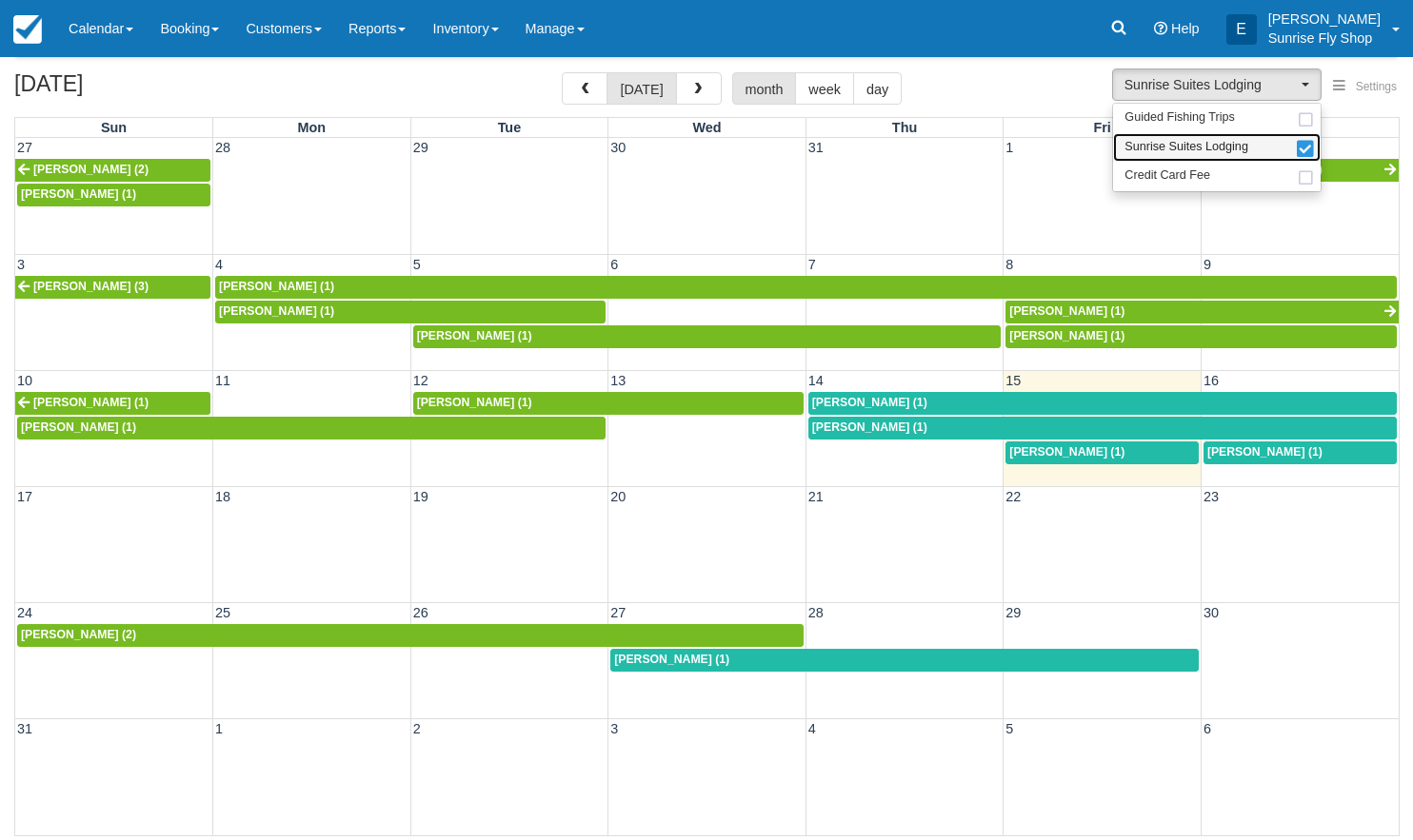
click at [1229, 144] on span "Sunrise Suites Lodging" at bounding box center [1186, 147] width 124 height 17
select select
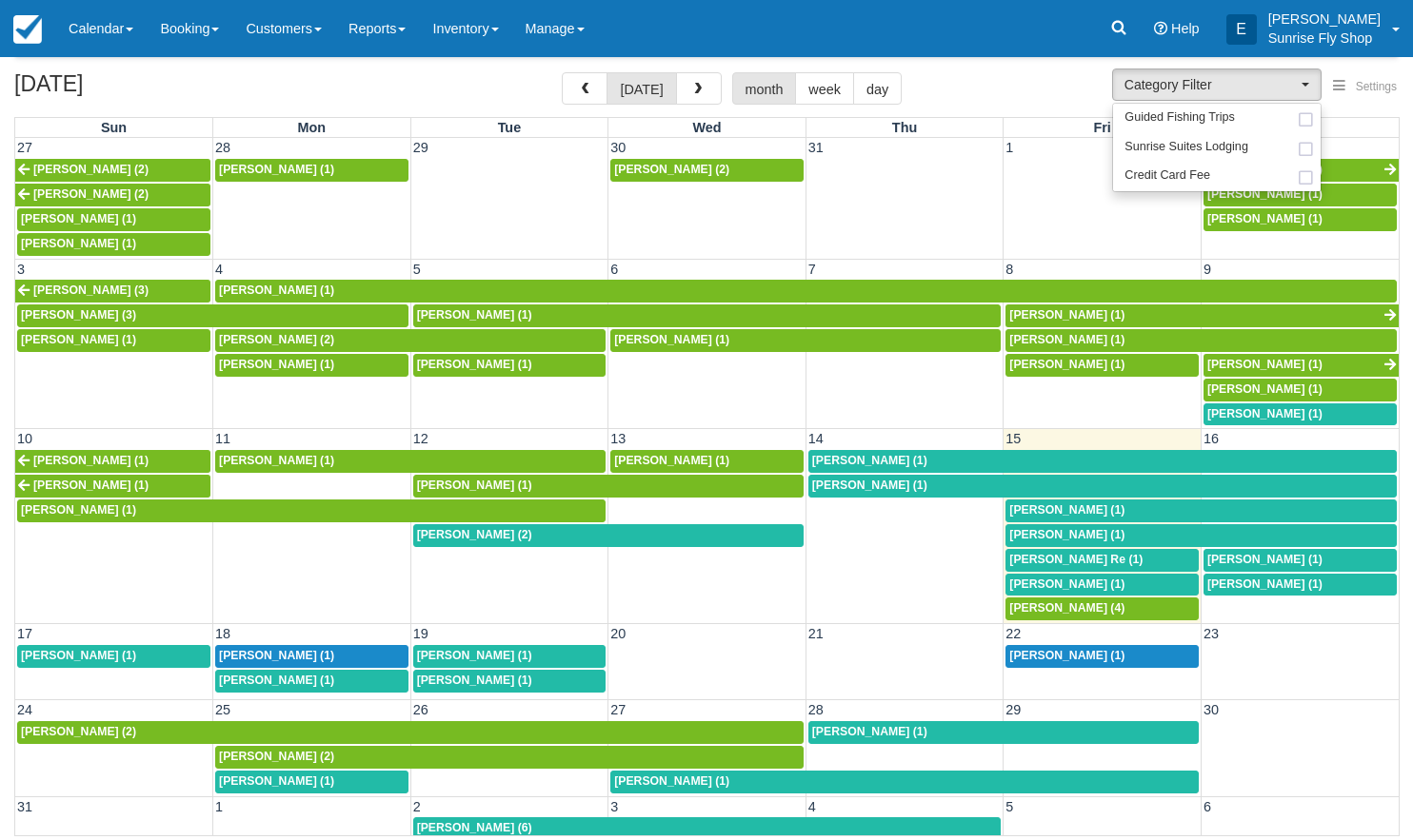
click at [831, 478] on span "[PERSON_NAME] (1)" at bounding box center [869, 484] width 115 height 13
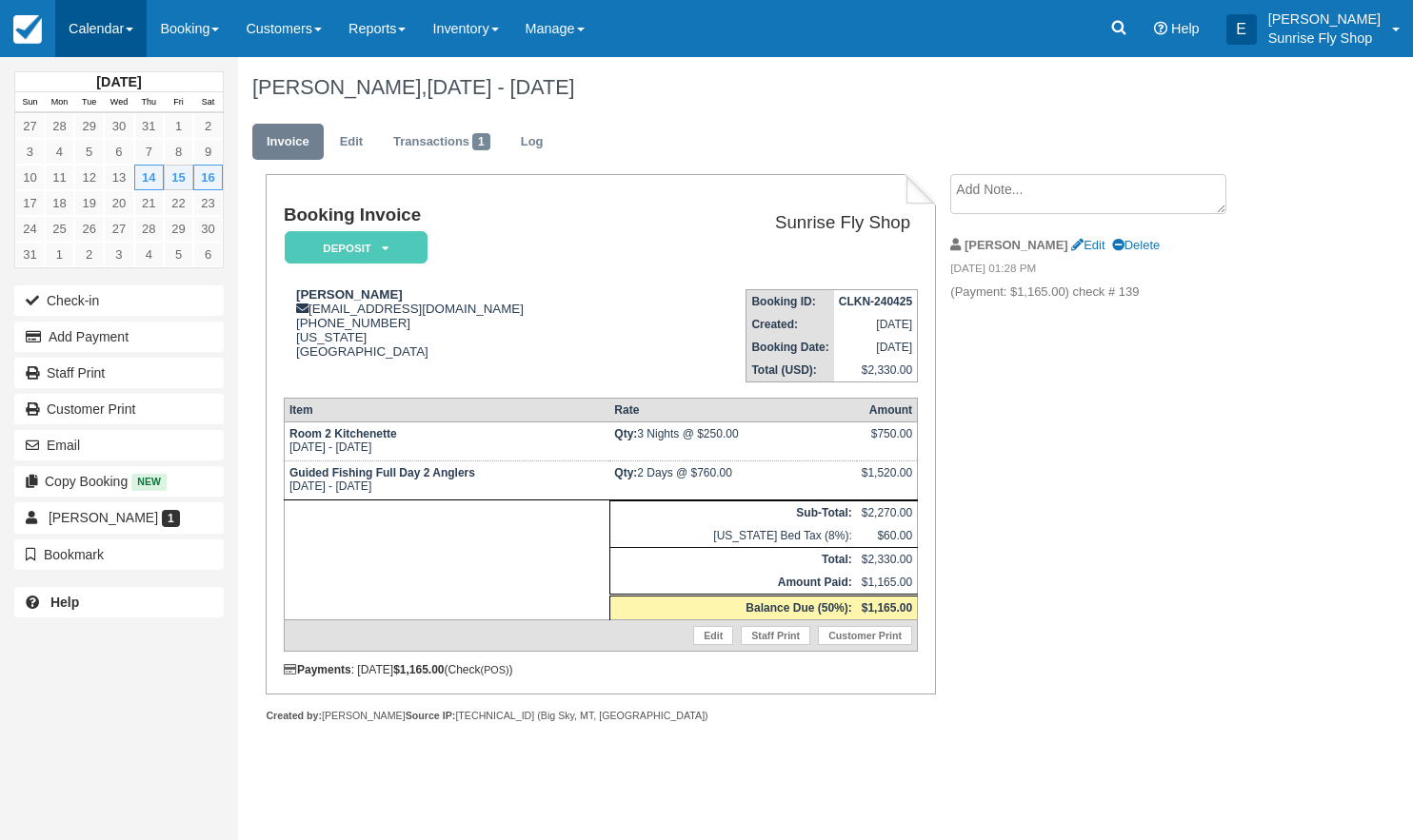
click at [110, 31] on link "Calendar" at bounding box center [100, 28] width 91 height 57
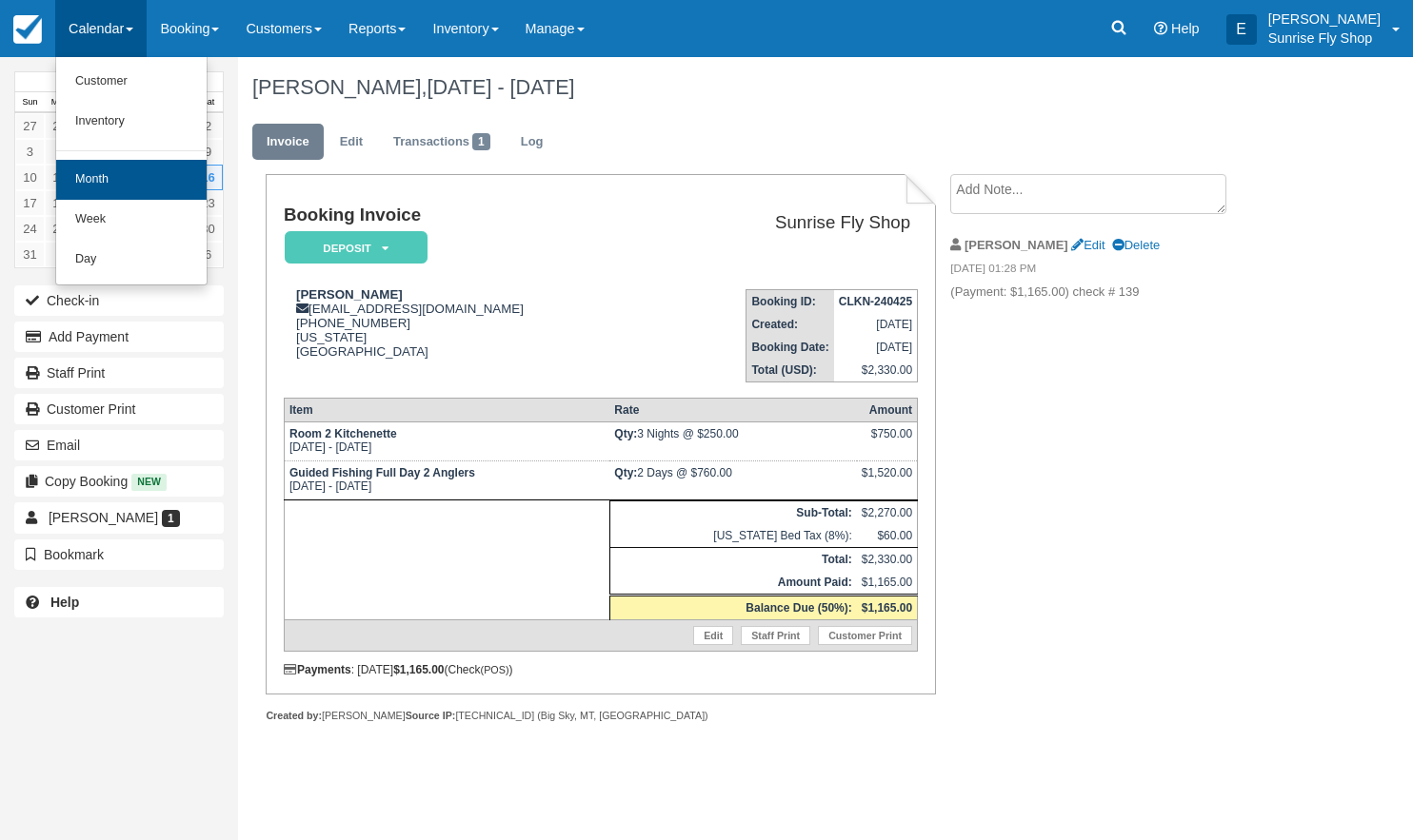
click at [114, 176] on link "Month" at bounding box center [131, 180] width 151 height 40
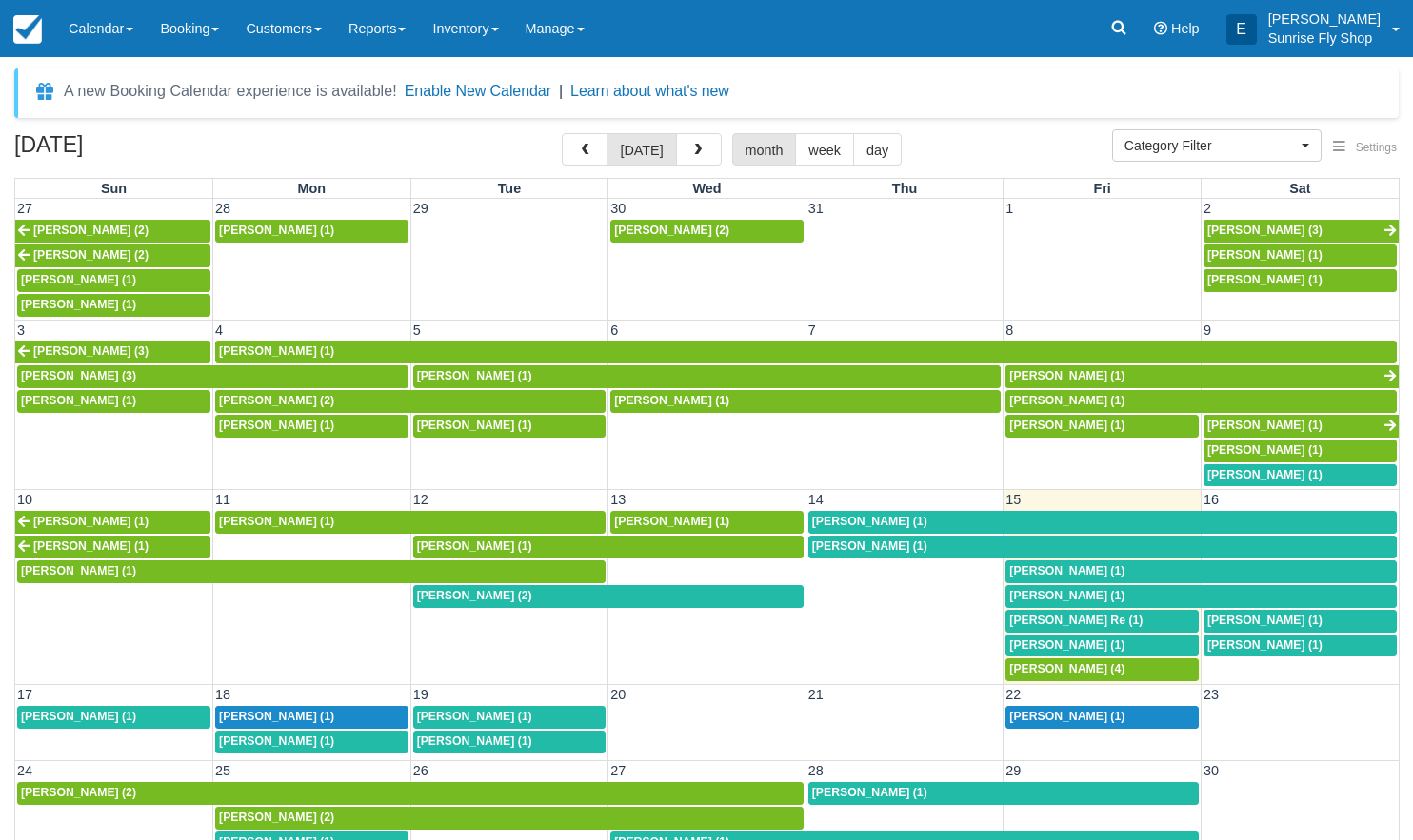
select select
click at [848, 514] on span "Brian Hall (1)" at bounding box center [869, 520] width 115 height 13
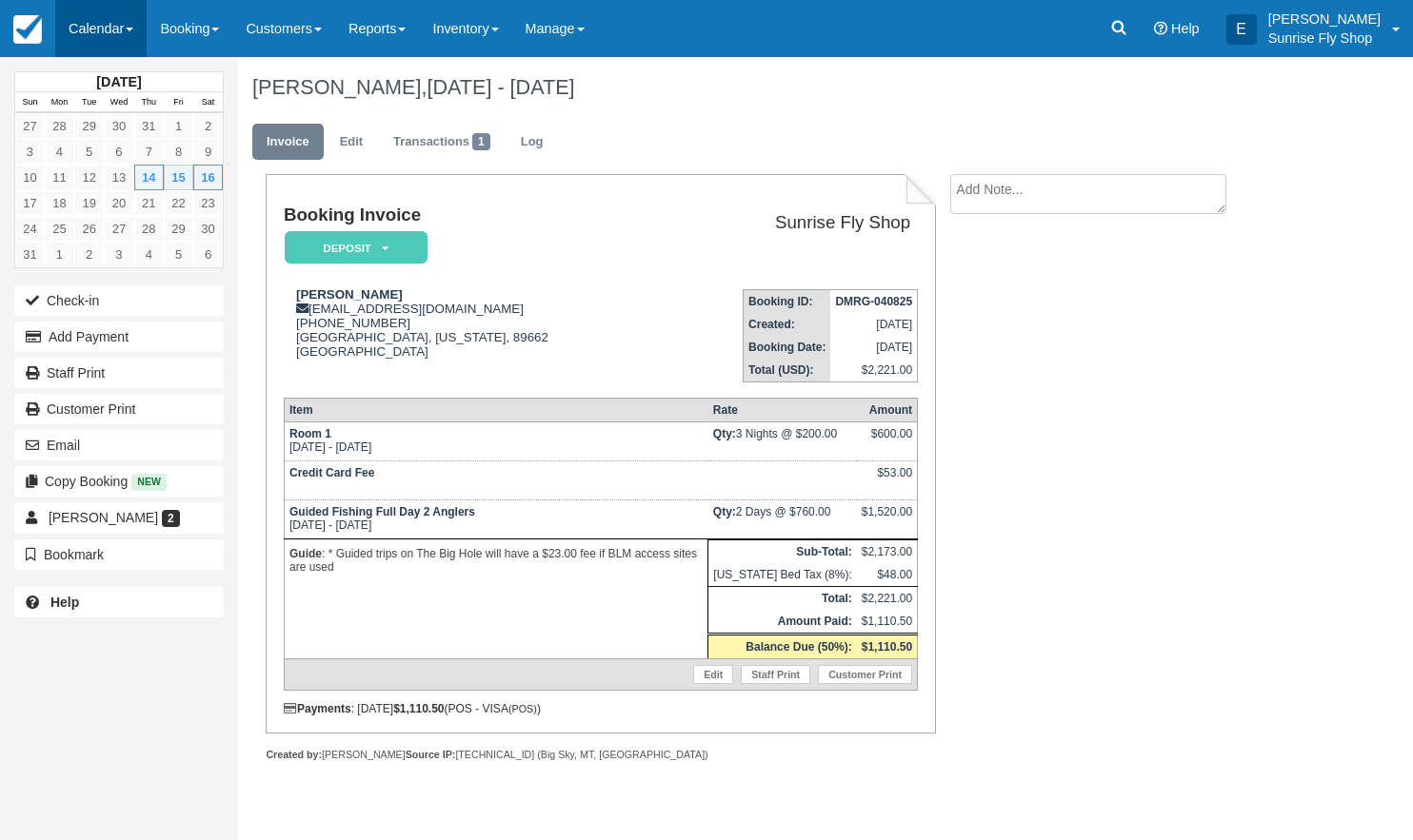
click at [96, 24] on link "Calendar" at bounding box center [100, 28] width 91 height 57
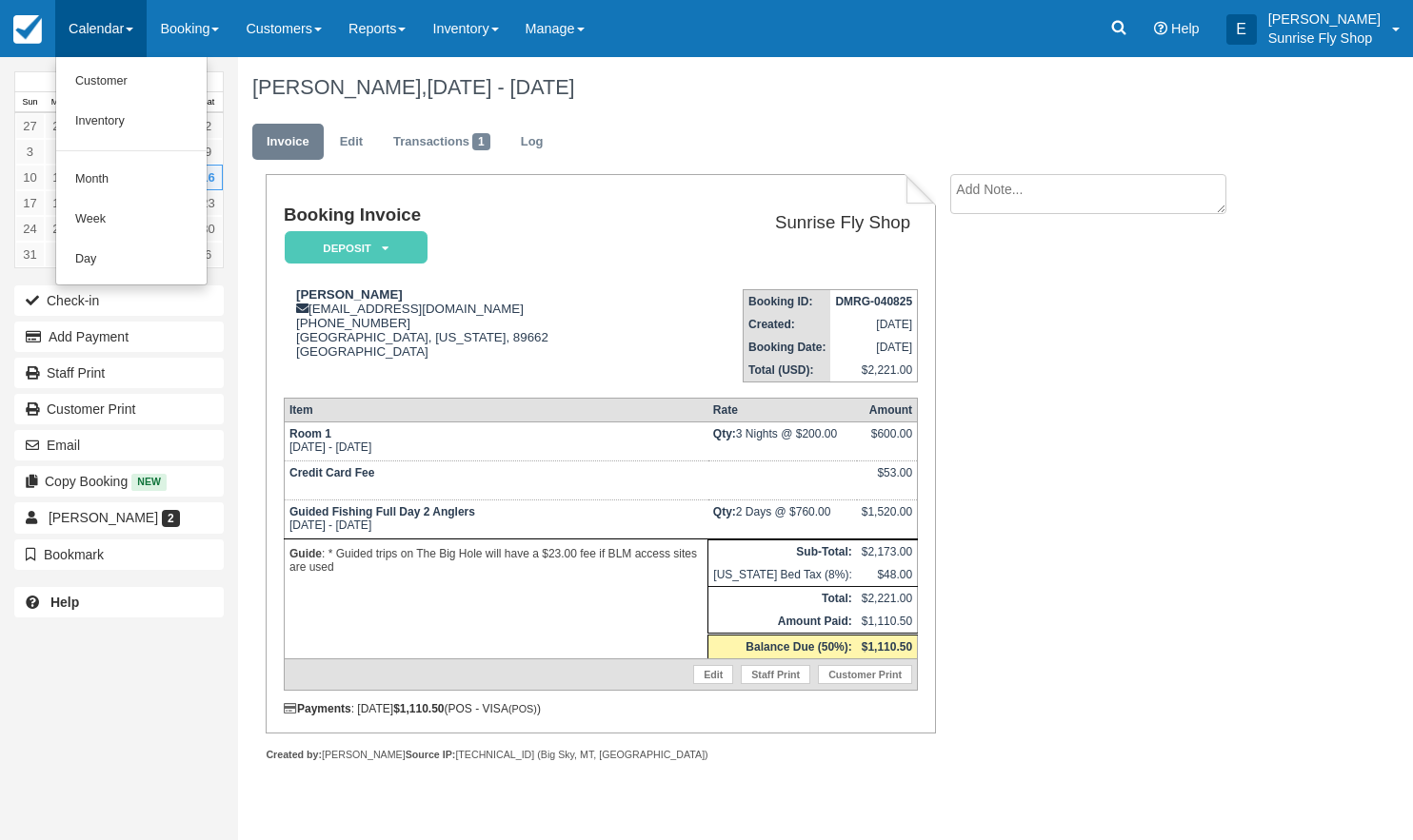
click at [124, 177] on link "Month" at bounding box center [131, 180] width 151 height 40
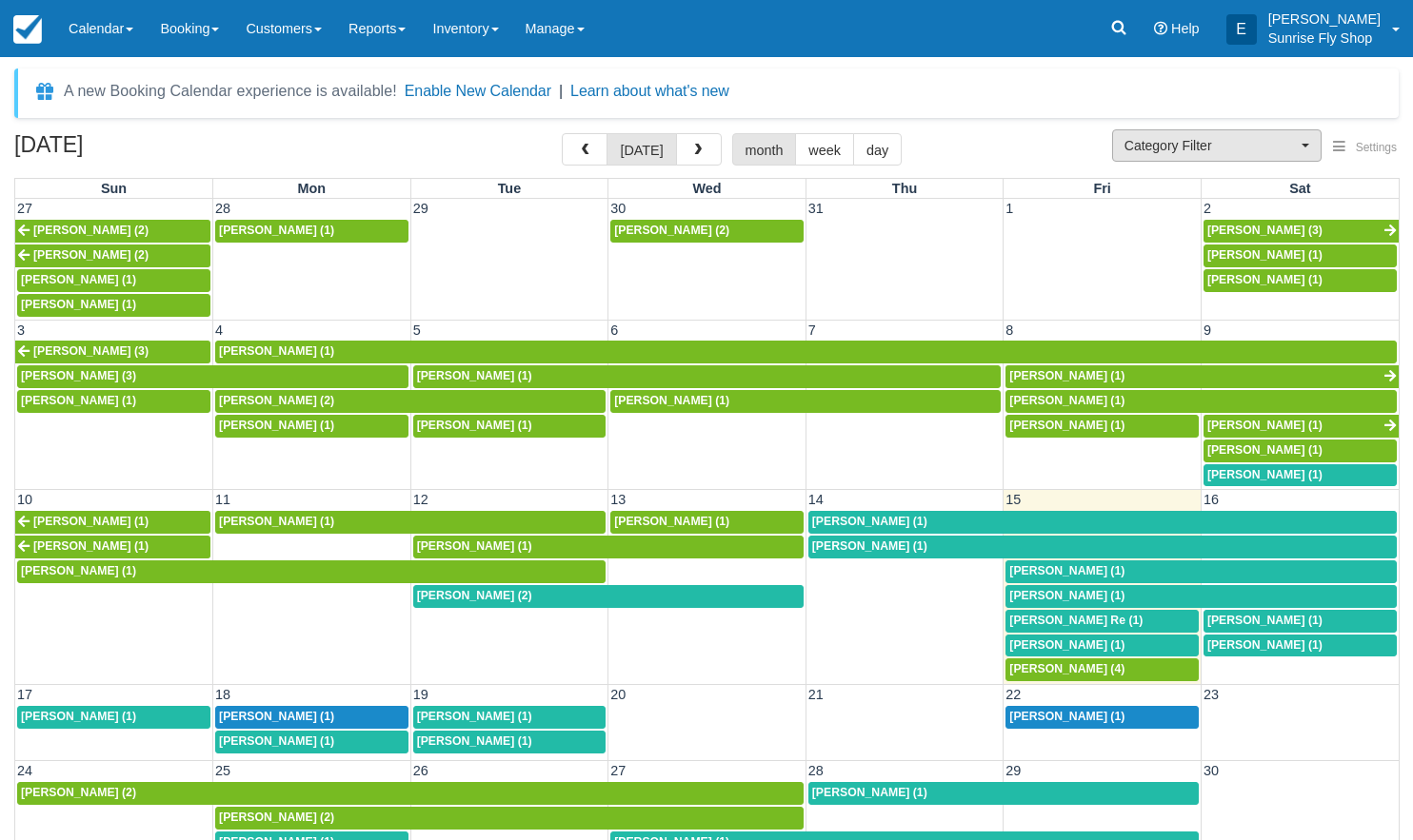
click at [1114, 139] on button "Category Filter" at bounding box center [1217, 146] width 210 height 32
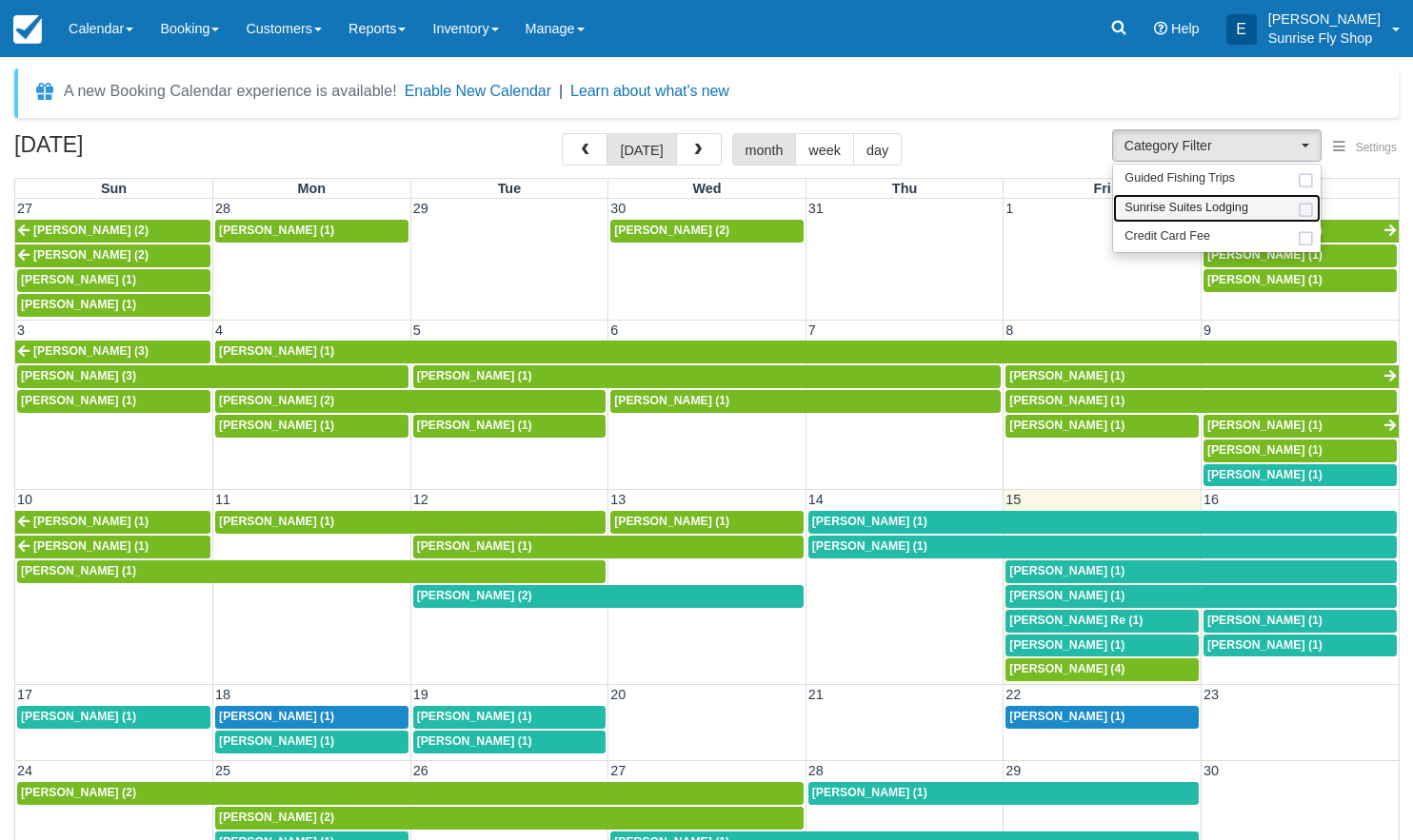
click at [1188, 208] on span "Sunrise Suites Lodging" at bounding box center [1186, 208] width 124 height 17
select select "1"
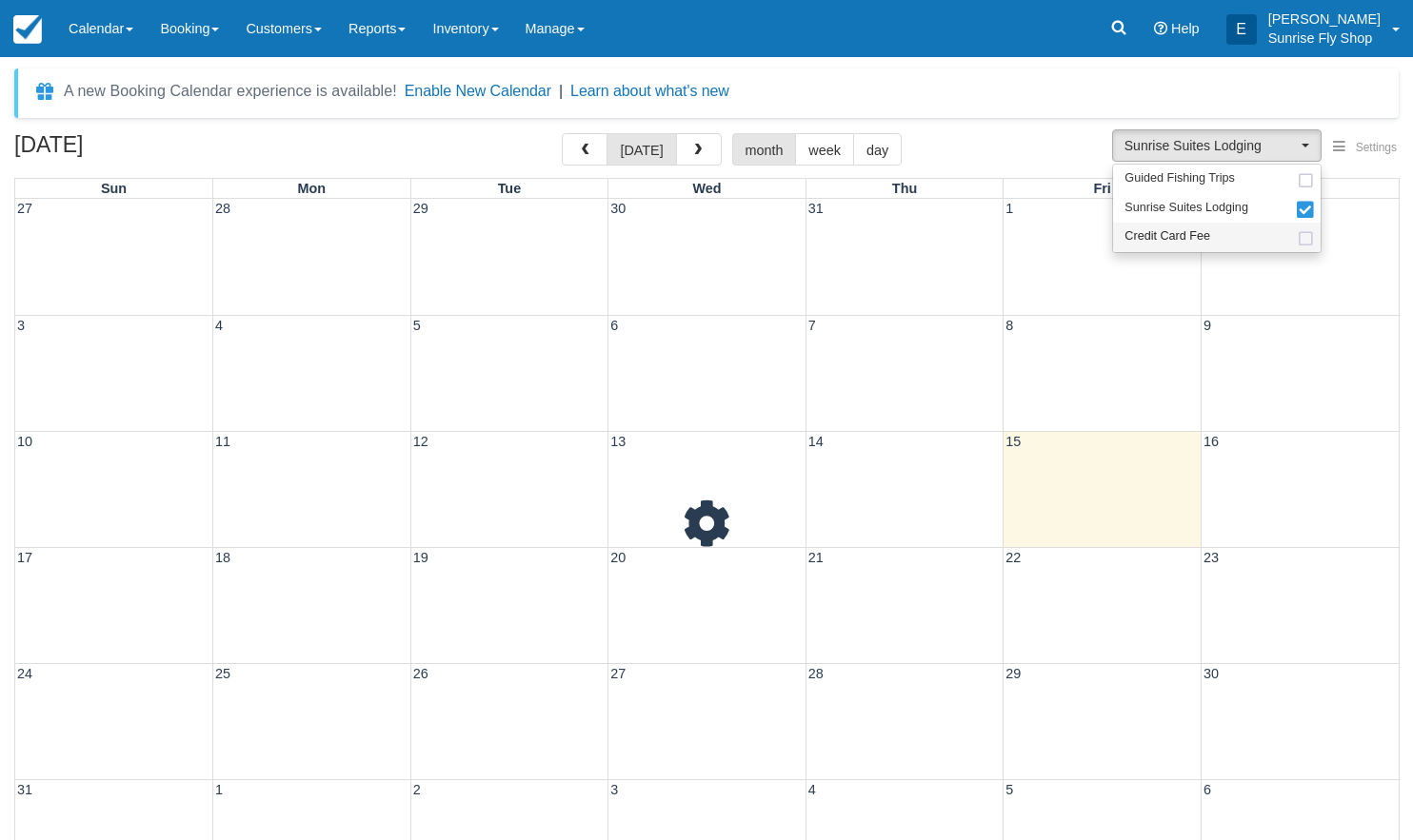
scroll to position [17, 0]
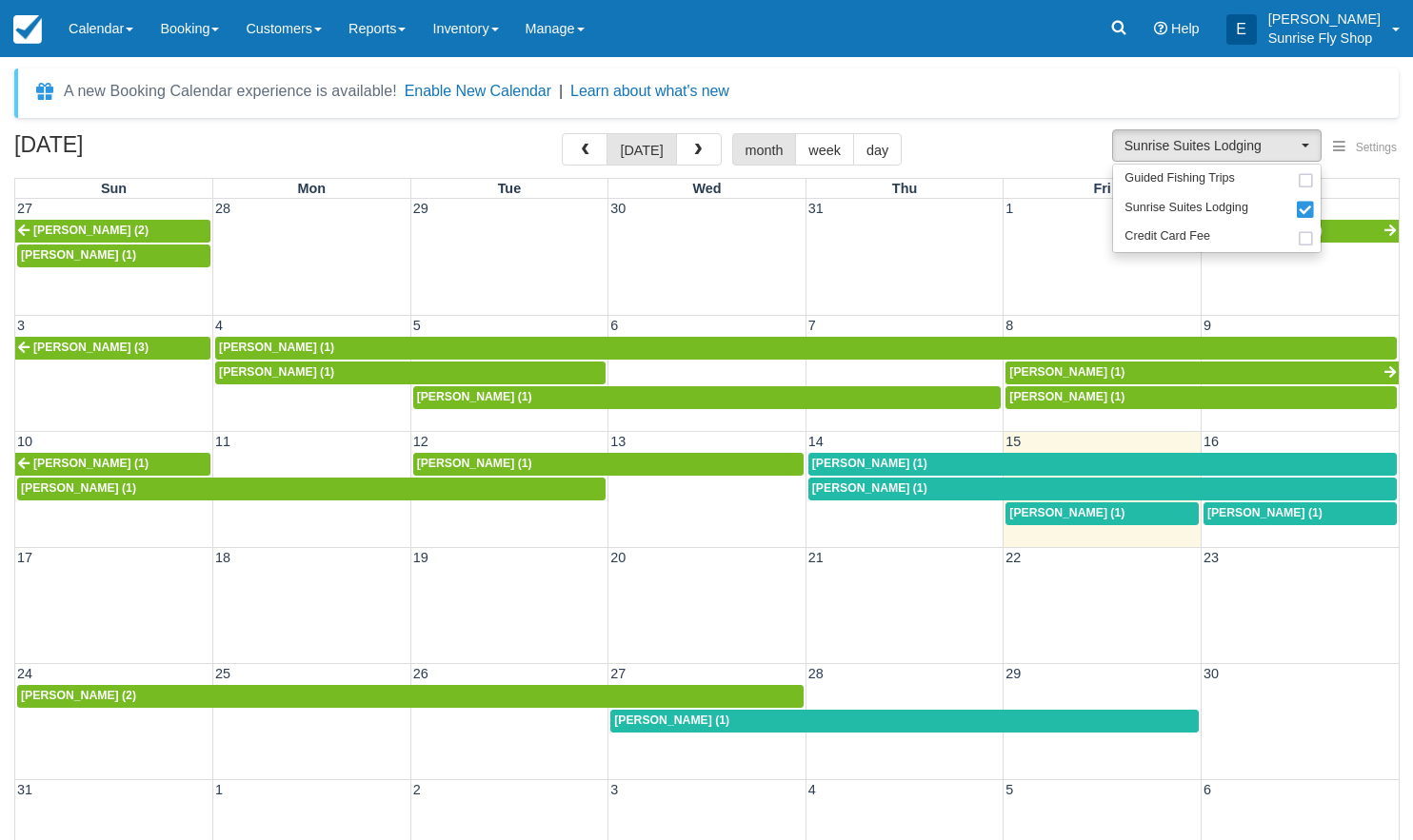
click at [1046, 512] on span "Ed Mineau (1)" at bounding box center [1066, 512] width 115 height 13
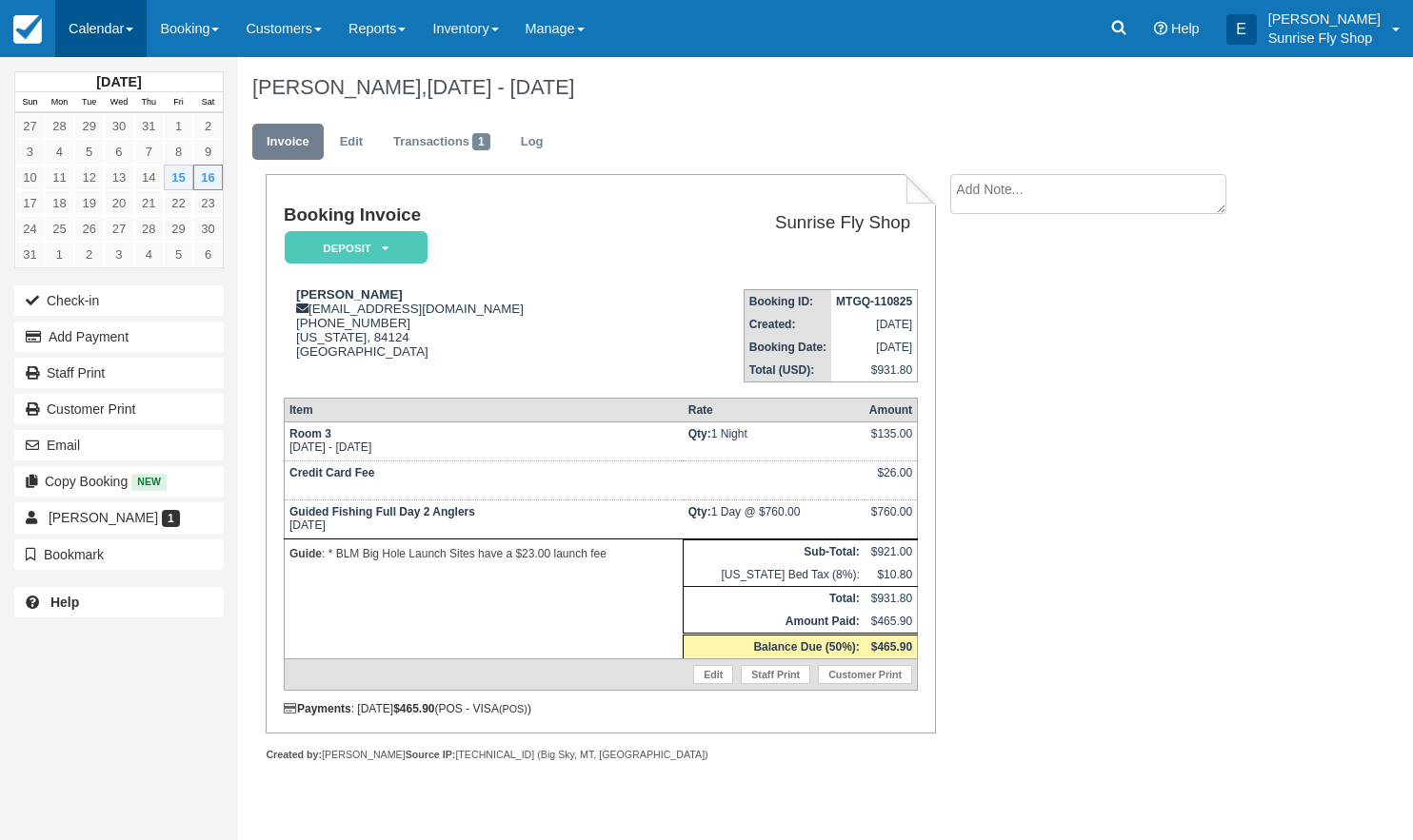
click at [91, 30] on link "Calendar" at bounding box center [100, 28] width 91 height 57
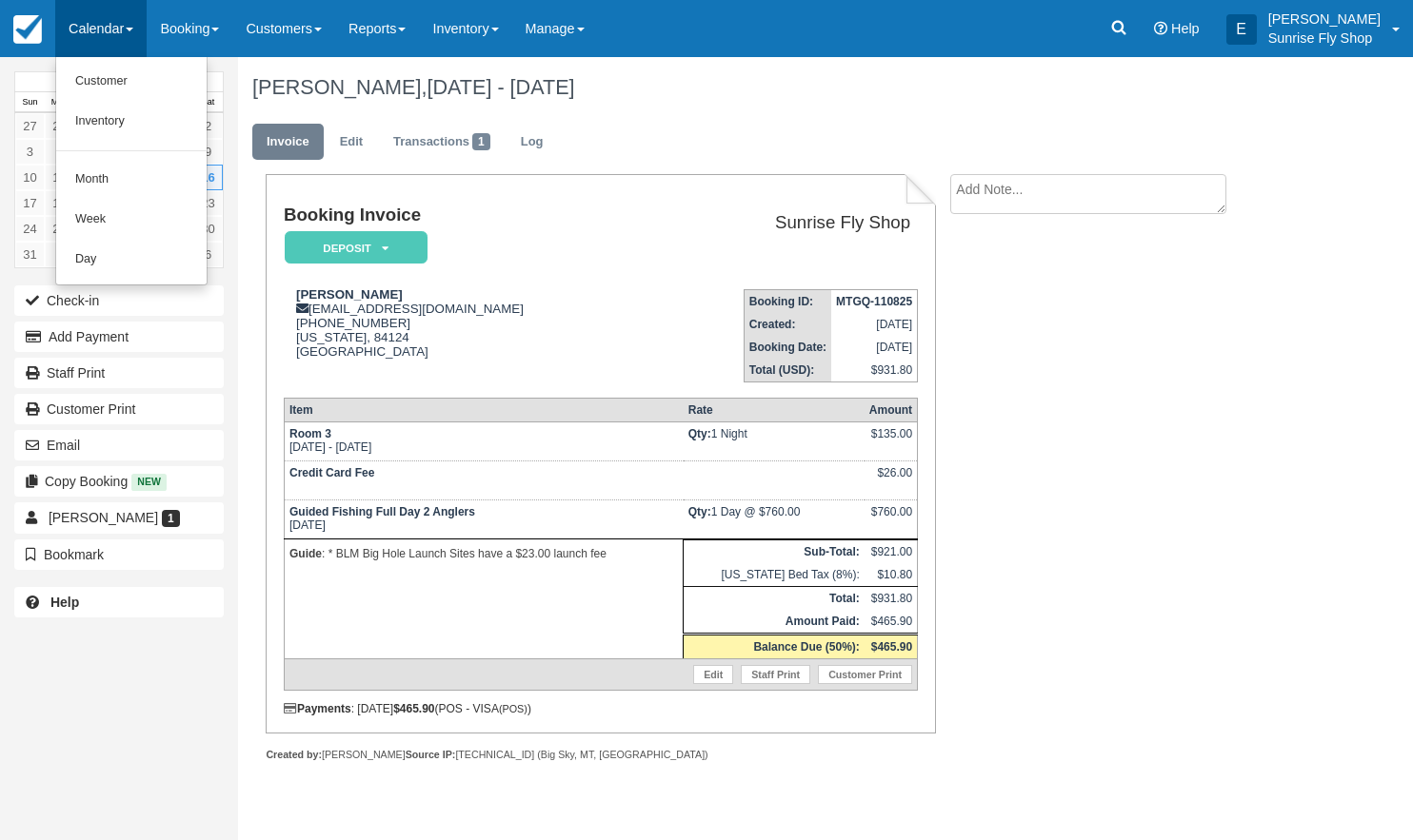
click at [125, 179] on link "Month" at bounding box center [131, 180] width 151 height 40
